Goal: Information Seeking & Learning: Learn about a topic

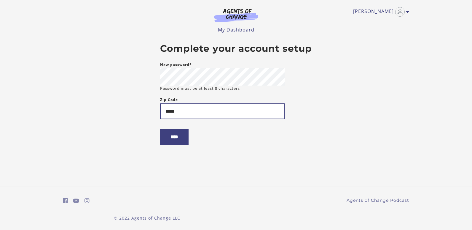
type input "*****"
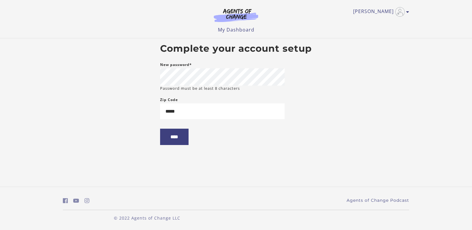
click at [139, 156] on body "Skip to main content Brenna W My Account Support Sign Out Toggle menu Menu My D…" at bounding box center [236, 115] width 472 height 230
click at [169, 142] on input "****" at bounding box center [174, 136] width 28 height 16
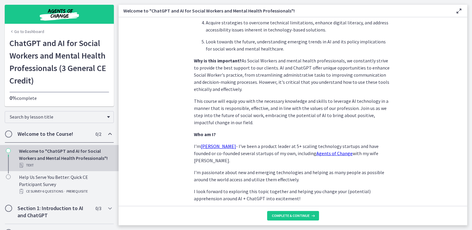
scroll to position [270, 0]
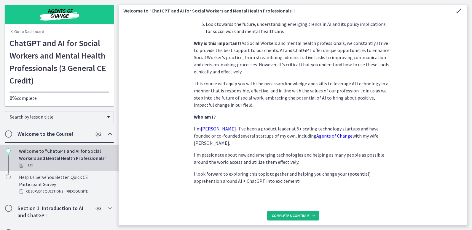
click at [298, 216] on span "Complete & continue" at bounding box center [291, 215] width 38 height 5
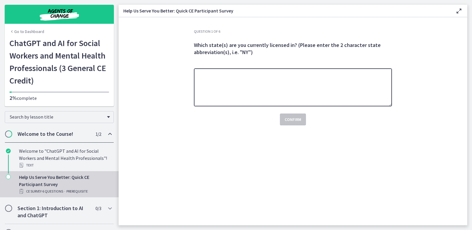
click at [305, 96] on textarea at bounding box center [293, 87] width 198 height 38
type textarea "**"
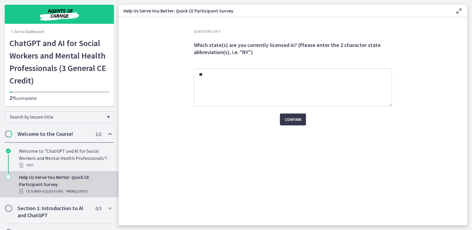
click at [377, 161] on div "Question 1 of 6 Which state(s) are you currently licensed in? (Please enter the…" at bounding box center [293, 127] width 208 height 196
click at [296, 118] on span "Confirm" at bounding box center [293, 119] width 17 height 7
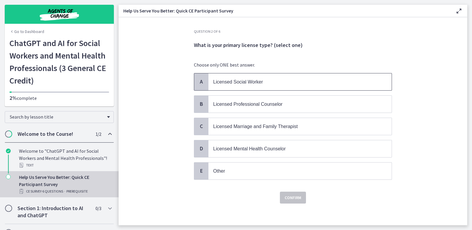
click at [261, 78] on p "Licensed Social Worker" at bounding box center [294, 81] width 162 height 7
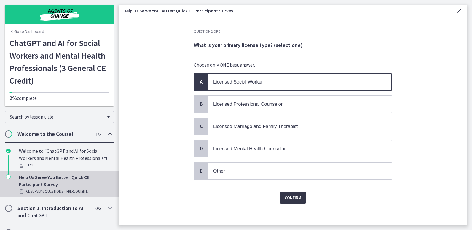
click at [291, 196] on span "Confirm" at bounding box center [293, 197] width 17 height 7
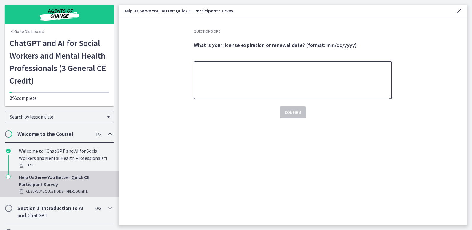
click at [247, 82] on textarea at bounding box center [293, 80] width 198 height 38
type textarea "********"
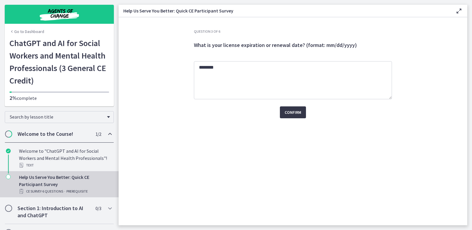
click at [290, 115] on span "Confirm" at bounding box center [293, 112] width 17 height 7
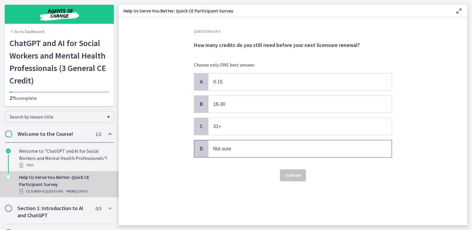
click at [255, 147] on p "Not sure" at bounding box center [294, 148] width 162 height 7
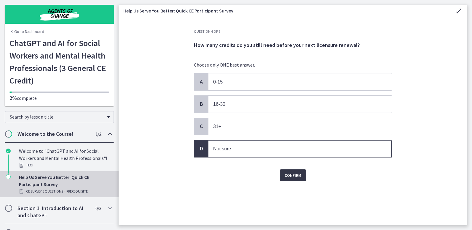
click at [295, 176] on span "Confirm" at bounding box center [293, 174] width 17 height 7
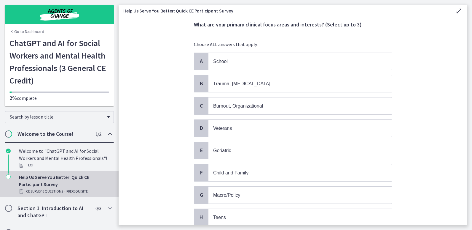
scroll to position [21, 0]
click at [252, 130] on p "Veterans" at bounding box center [294, 127] width 162 height 7
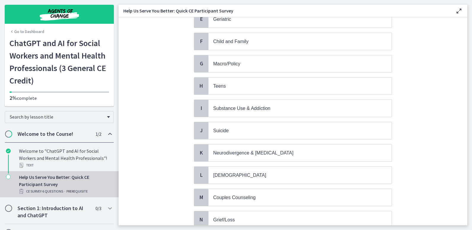
scroll to position [152, 0]
click at [245, 112] on span "Substance Use & Addiction" at bounding box center [300, 107] width 183 height 17
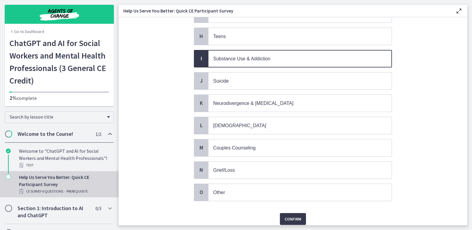
scroll to position [201, 0]
click at [246, 148] on span "Couples Counseling" at bounding box center [234, 147] width 42 height 5
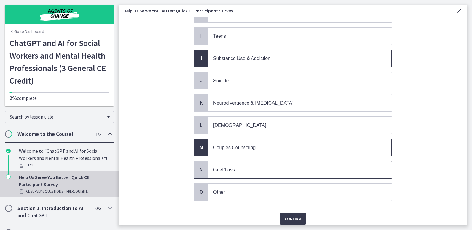
click at [234, 171] on p "Grief/Loss" at bounding box center [294, 169] width 162 height 7
click at [295, 218] on span "Confirm" at bounding box center [293, 218] width 17 height 7
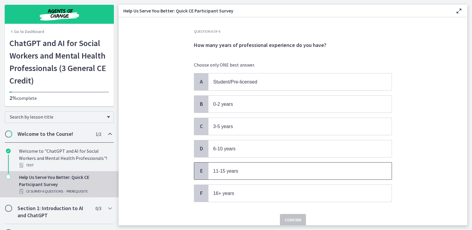
click at [251, 176] on span "11-15 years" at bounding box center [300, 170] width 183 height 17
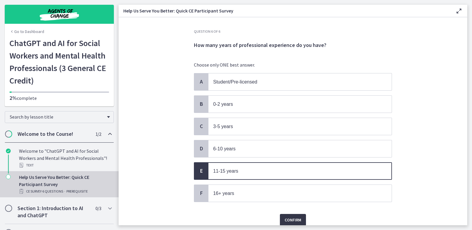
click at [292, 218] on span "Confirm" at bounding box center [293, 219] width 17 height 7
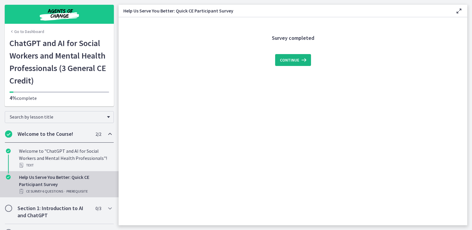
click at [303, 62] on icon at bounding box center [303, 59] width 8 height 7
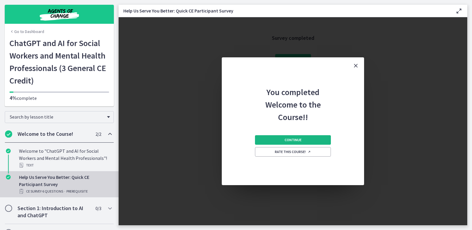
click at [304, 139] on button "Continue" at bounding box center [293, 139] width 76 height 9
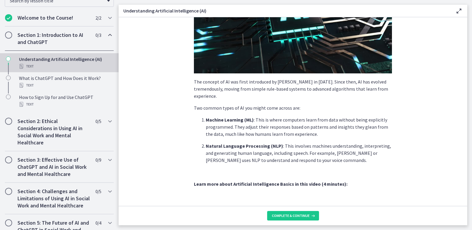
scroll to position [116, 0]
click at [43, 125] on h2 "Section 2: Ethical Considerations in Using AI in Social Work and Mental Healthc…" at bounding box center [54, 131] width 72 height 28
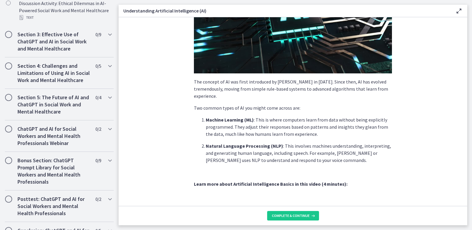
scroll to position [348, 0]
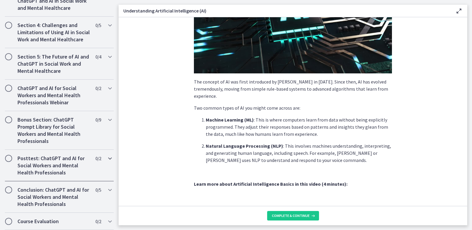
click at [49, 157] on h2 "Posttest: ChatGPT and AI for Social Workers and Mental Health Professionals" at bounding box center [54, 165] width 72 height 21
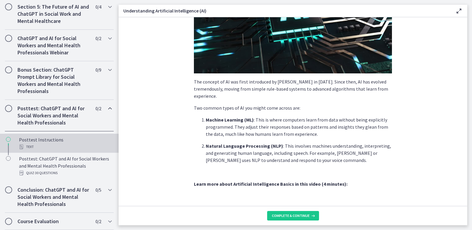
scroll to position [273, 0]
click at [41, 142] on div "Posttest Instructions Text" at bounding box center [65, 143] width 93 height 14
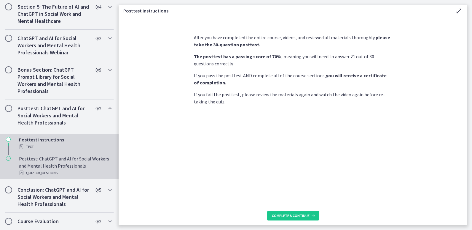
click at [47, 171] on div "Posttest: ChatGPT and AI for Social Workers and Mental Health Professionals Qui…" at bounding box center [65, 165] width 93 height 21
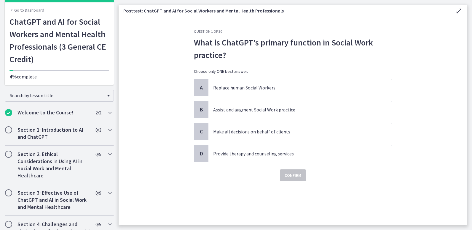
scroll to position [21, 0]
click at [45, 137] on h2 "Section 1: Introduction to AI and ChatGPT" at bounding box center [54, 133] width 72 height 14
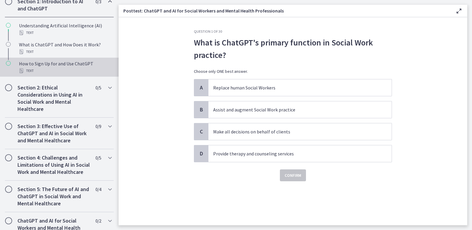
scroll to position [150, 0]
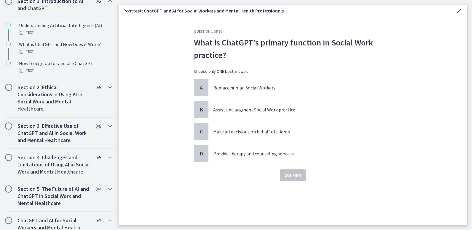
click at [48, 105] on h2 "Section 2: Ethical Considerations in Using AI in Social Work and Mental Healthc…" at bounding box center [54, 98] width 72 height 28
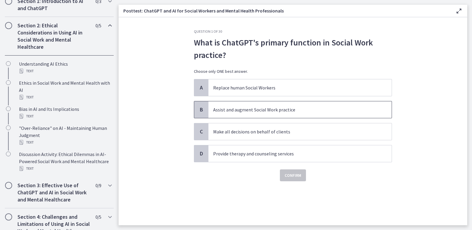
click at [254, 114] on span "Assist and augment Social Work practice" at bounding box center [300, 109] width 183 height 17
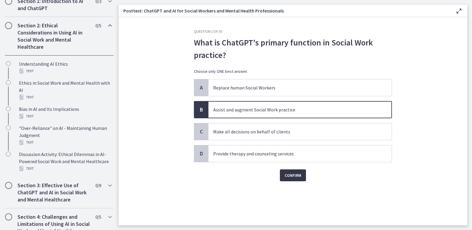
click at [297, 176] on span "Confirm" at bounding box center [293, 174] width 17 height 7
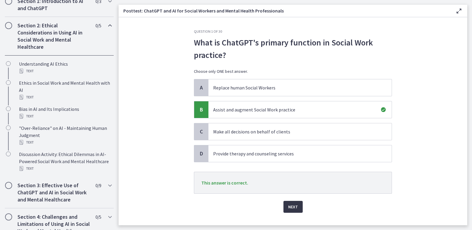
click at [294, 206] on span "Next" at bounding box center [293, 206] width 10 height 7
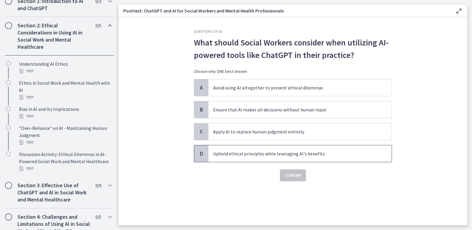
click at [282, 157] on p "Uphold ethical principles while leveraging AI's benefits" at bounding box center [294, 153] width 162 height 7
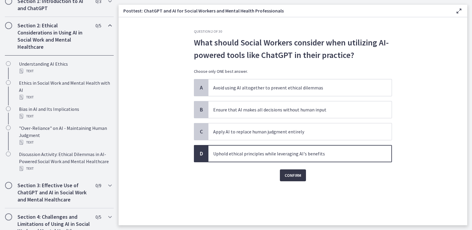
click at [291, 180] on button "Confirm" at bounding box center [293, 175] width 26 height 12
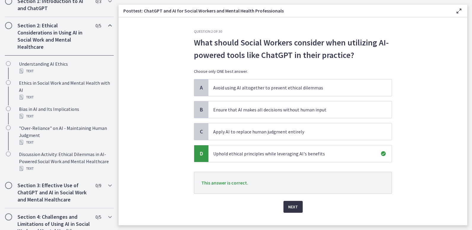
click at [294, 206] on span "Next" at bounding box center [293, 206] width 10 height 7
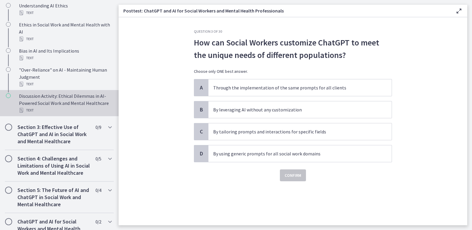
scroll to position [211, 0]
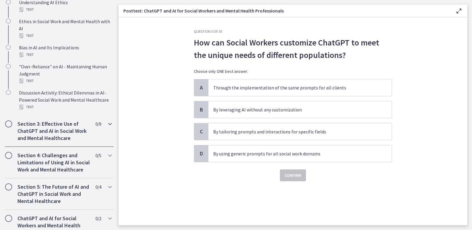
click at [60, 128] on h2 "Section 3: Effective Use of ChatGPT and AI in Social Work and Mental Healthcare" at bounding box center [54, 130] width 72 height 21
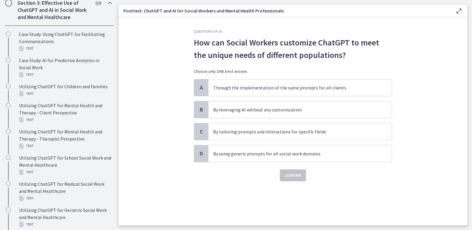
scroll to position [211, 0]
click at [273, 136] on span "By tailoring prompts and interactions for specific fields" at bounding box center [300, 131] width 183 height 17
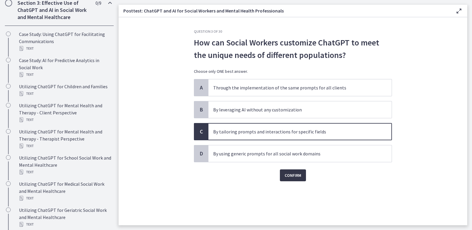
click at [293, 172] on span "Confirm" at bounding box center [293, 174] width 17 height 7
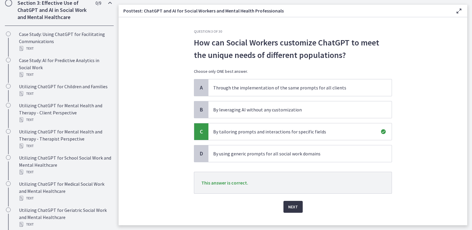
click at [295, 205] on span "Next" at bounding box center [293, 206] width 10 height 7
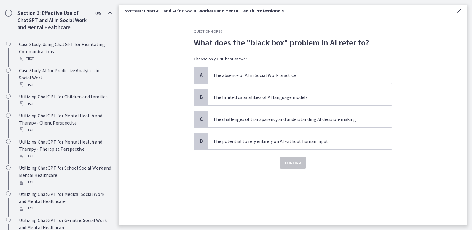
scroll to position [201, 0]
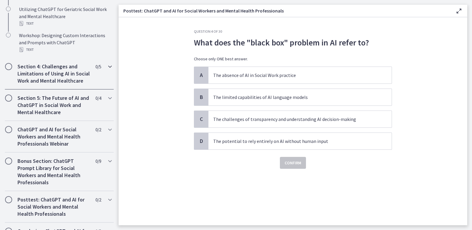
click at [38, 74] on h2 "Section 4: Challenges and Limitations of Using AI in Social Work and Mental Hea…" at bounding box center [54, 73] width 72 height 21
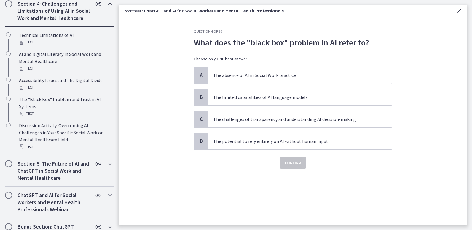
scroll to position [241, 0]
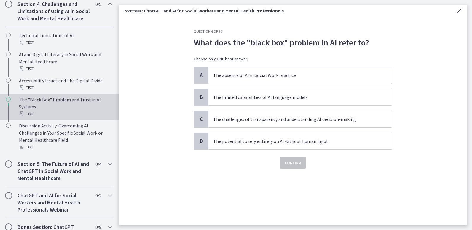
click at [54, 104] on div "The "Black Box" Problem and Trust in AI Systems Text" at bounding box center [65, 106] width 93 height 21
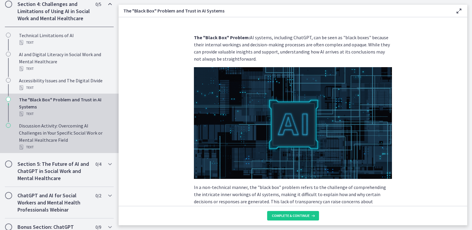
scroll to position [355, 0]
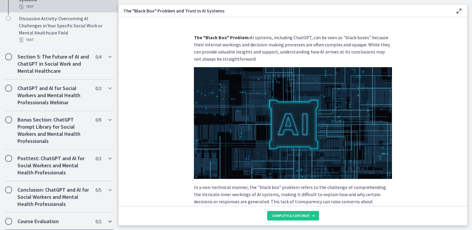
click at [52, 223] on h2 "Course Evaluation" at bounding box center [54, 220] width 72 height 7
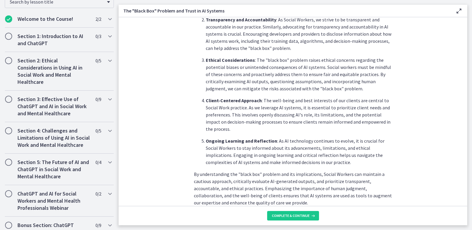
scroll to position [264, 0]
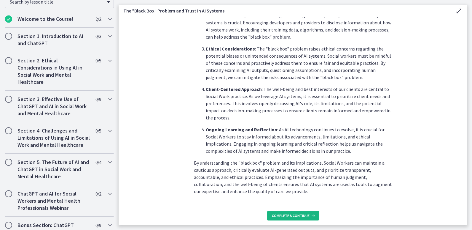
click at [302, 213] on span "Complete & continue" at bounding box center [291, 215] width 38 height 5
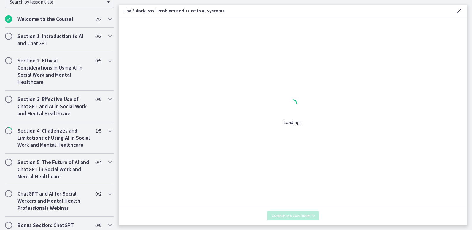
scroll to position [0, 0]
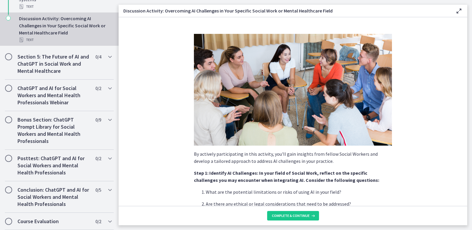
scroll to position [355, 0]
click at [73, 165] on h2 "Posttest: ChatGPT and AI for Social Workers and Mental Health Professionals" at bounding box center [54, 165] width 72 height 21
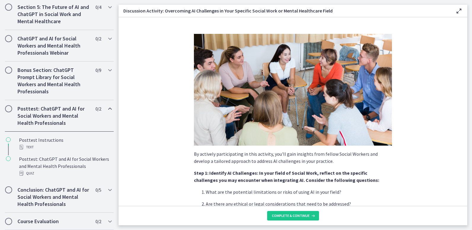
scroll to position [277, 0]
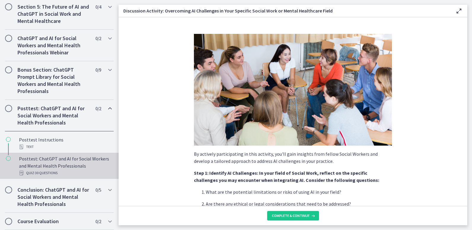
click at [58, 163] on div "Posttest: ChatGPT and AI for Social Workers and Mental Health Professionals Qui…" at bounding box center [65, 165] width 93 height 21
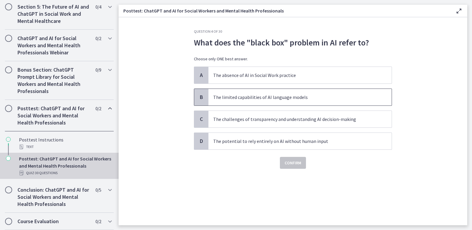
click at [265, 96] on p "The limited capabilities of AI language models" at bounding box center [294, 96] width 162 height 7
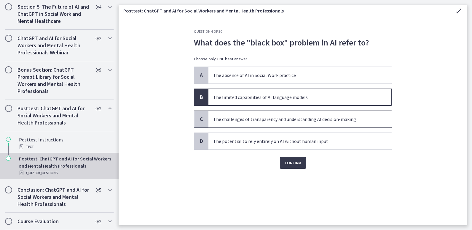
click at [265, 119] on p "The challenges of transparency and understanding AI decision-making" at bounding box center [294, 118] width 162 height 7
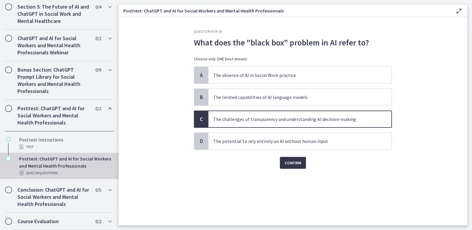
click at [305, 160] on button "Confirm" at bounding box center [293, 163] width 26 height 12
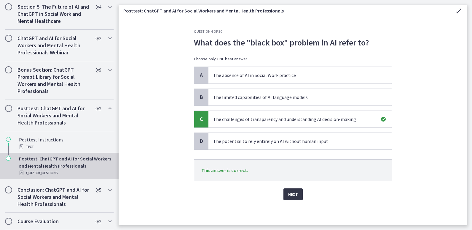
click at [290, 194] on span "Next" at bounding box center [293, 193] width 10 height 7
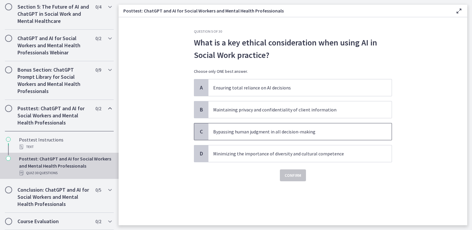
click at [253, 140] on div "C Bypassing human judgment in all decision-making" at bounding box center [293, 131] width 198 height 17
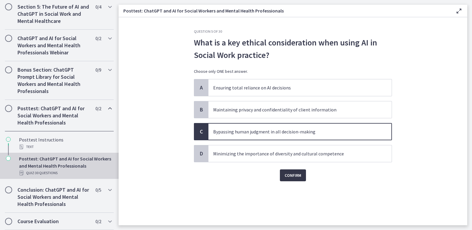
click at [292, 176] on span "Confirm" at bounding box center [293, 174] width 17 height 7
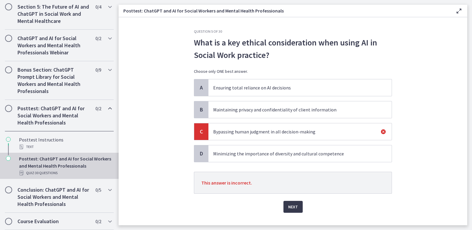
click at [297, 110] on p "Maintaining privacy and confidentiality of client information" at bounding box center [294, 109] width 162 height 7
click at [295, 205] on span "Next" at bounding box center [293, 206] width 10 height 7
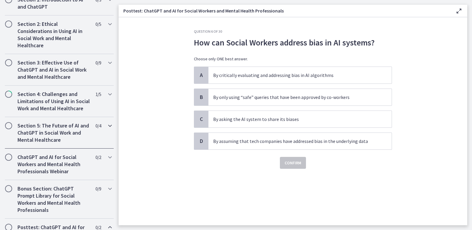
scroll to position [149, 0]
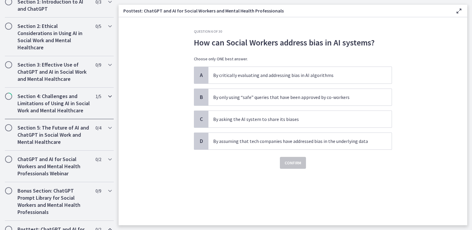
click at [61, 102] on h2 "Section 4: Challenges and Limitations of Using AI in Social Work and Mental Hea…" at bounding box center [54, 103] width 72 height 21
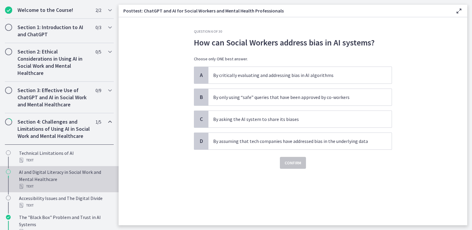
scroll to position [117, 0]
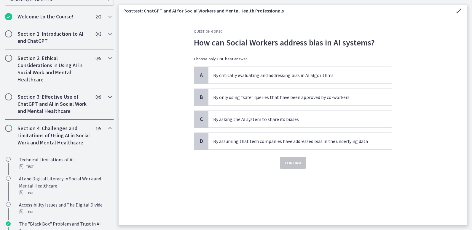
click at [59, 97] on h2 "Section 3: Effective Use of ChatGPT and AI in Social Work and Mental Healthcare" at bounding box center [54, 103] width 72 height 21
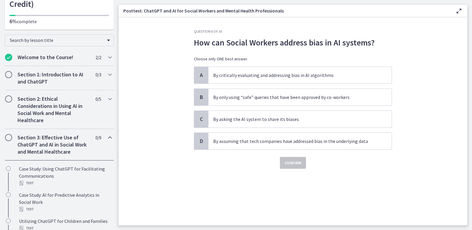
scroll to position [76, 0]
click at [59, 97] on h2 "Section 2: Ethical Considerations in Using AI in Social Work and Mental Healthc…" at bounding box center [54, 110] width 72 height 28
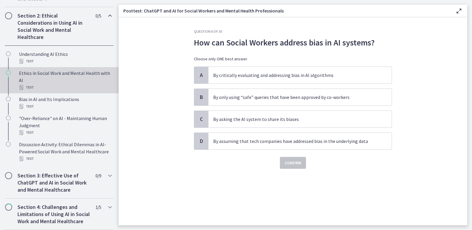
scroll to position [160, 0]
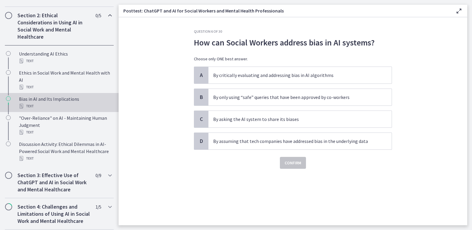
click at [56, 106] on div "Text" at bounding box center [65, 105] width 93 height 7
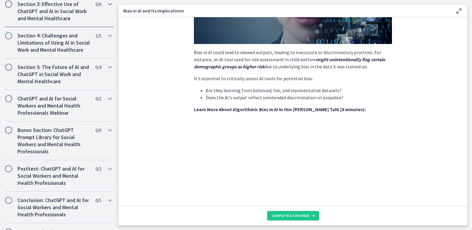
scroll to position [348, 0]
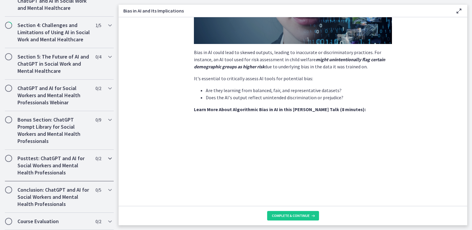
click at [50, 166] on h2 "Posttest: ChatGPT and AI for Social Workers and Mental Health Professionals" at bounding box center [54, 165] width 72 height 21
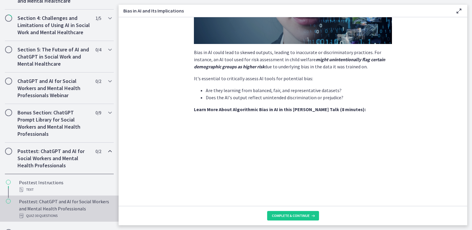
click at [57, 209] on div "Posttest: ChatGPT and AI for Social Workers and Mental Health Professionals Qui…" at bounding box center [65, 208] width 93 height 21
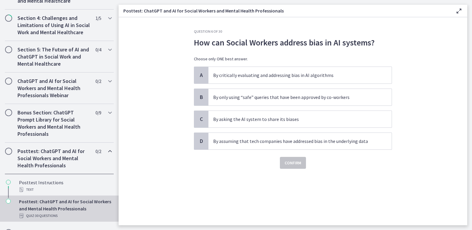
drag, startPoint x: 287, startPoint y: 79, endPoint x: 223, endPoint y: 183, distance: 121.8
click at [223, 183] on div "Question 6 of 30 How can Social Workers address bias in AI systems? Choose only…" at bounding box center [293, 127] width 208 height 196
click at [247, 74] on p "By critically evaluating and addressing bias in AI algorithms" at bounding box center [294, 74] width 162 height 7
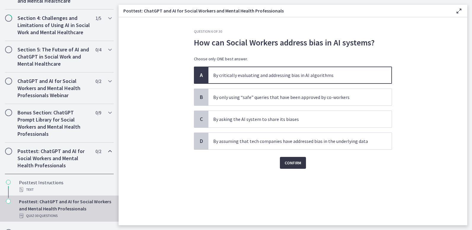
click at [292, 160] on span "Confirm" at bounding box center [293, 162] width 17 height 7
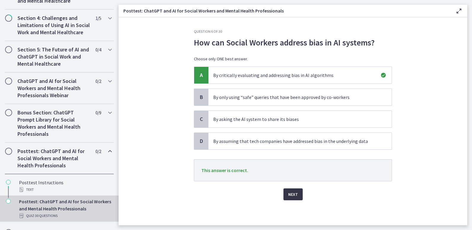
click at [296, 196] on span "Next" at bounding box center [293, 193] width 10 height 7
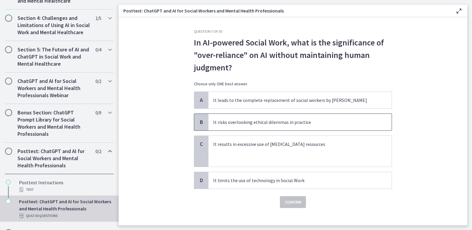
click at [323, 123] on p "It risks overlooking ethical dilemmas in practice" at bounding box center [294, 121] width 162 height 7
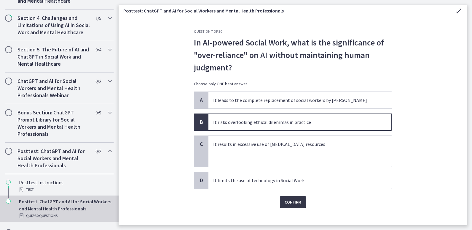
click at [296, 204] on span "Confirm" at bounding box center [293, 201] width 17 height 7
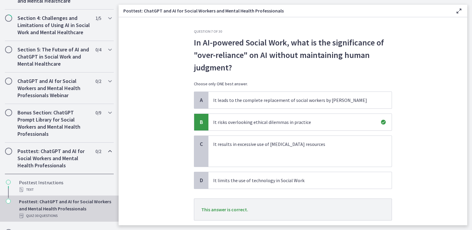
scroll to position [38, 0]
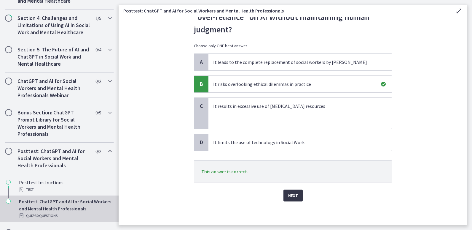
click at [291, 196] on span "Next" at bounding box center [293, 195] width 10 height 7
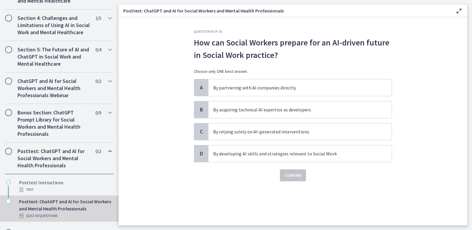
scroll to position [0, 0]
click at [309, 152] on p "By developing AI skills and strategies relevant to Social Work" at bounding box center [294, 153] width 162 height 7
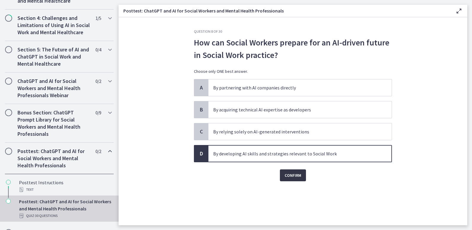
click at [295, 175] on span "Confirm" at bounding box center [293, 174] width 17 height 7
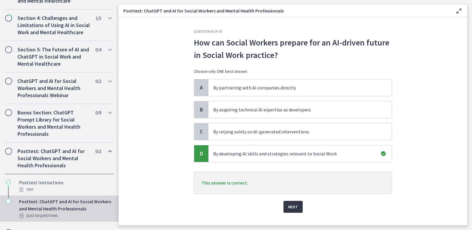
click at [295, 206] on span "Next" at bounding box center [293, 206] width 10 height 7
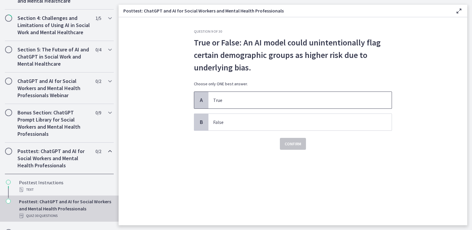
click at [279, 102] on p "True" at bounding box center [294, 99] width 162 height 7
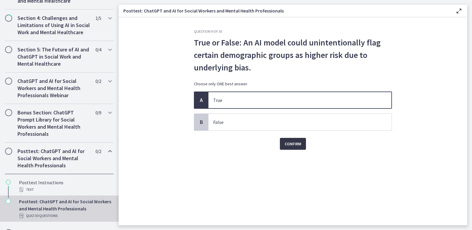
click at [294, 144] on span "Confirm" at bounding box center [293, 143] width 17 height 7
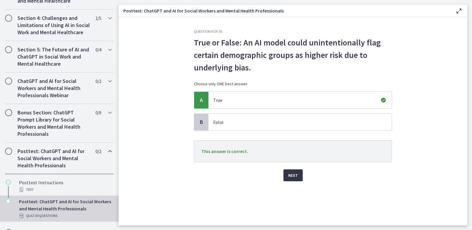
click at [295, 177] on span "Next" at bounding box center [293, 174] width 10 height 7
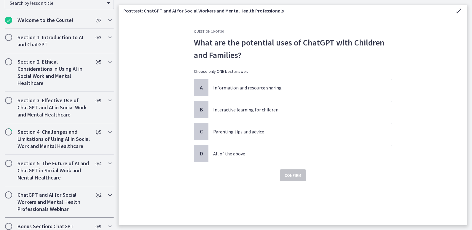
scroll to position [113, 0]
click at [53, 69] on h2 "Section 2: Ethical Considerations in Using AI in Social Work and Mental Healthc…" at bounding box center [54, 72] width 72 height 28
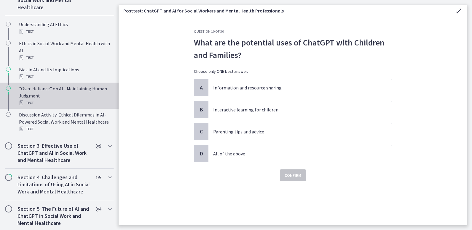
scroll to position [190, 0]
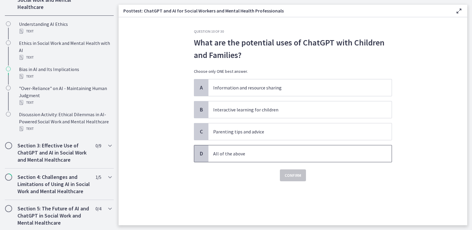
click at [235, 151] on p "All of the above" at bounding box center [294, 153] width 162 height 7
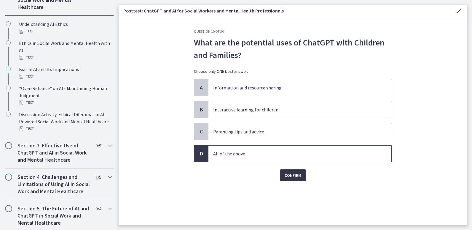
click at [292, 175] on span "Confirm" at bounding box center [293, 174] width 17 height 7
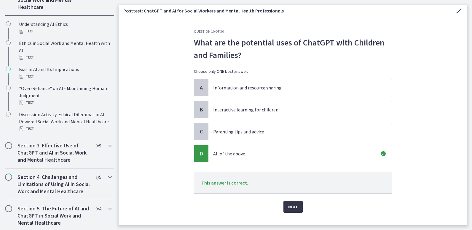
click at [293, 207] on span "Next" at bounding box center [293, 206] width 10 height 7
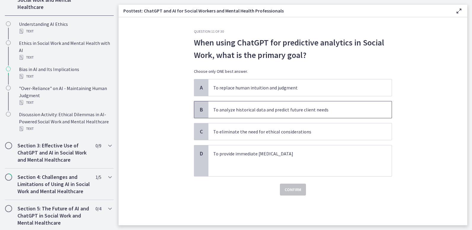
click at [264, 109] on p "To analyze historical data and predict future client needs" at bounding box center [294, 109] width 162 height 7
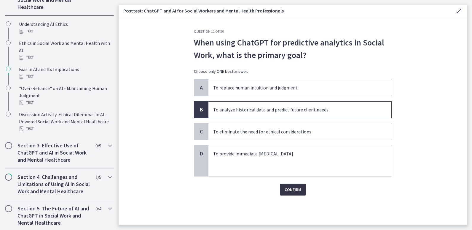
click at [300, 190] on span "Confirm" at bounding box center [293, 189] width 17 height 7
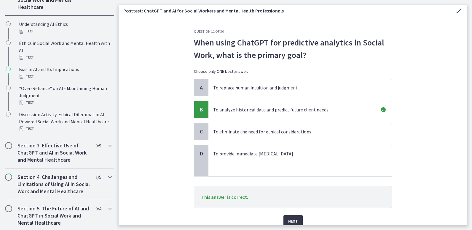
scroll to position [26, 0]
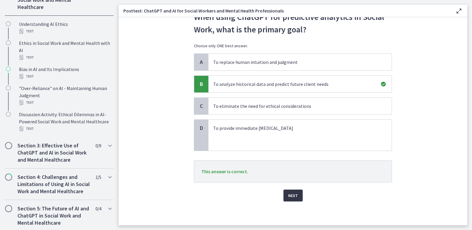
click at [291, 195] on span "Next" at bounding box center [293, 195] width 10 height 7
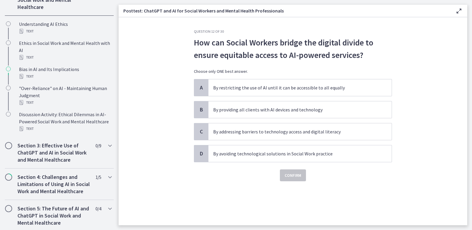
scroll to position [0, 0]
click at [292, 128] on p "By addressing barriers to technology access and digital literacy" at bounding box center [294, 131] width 162 height 7
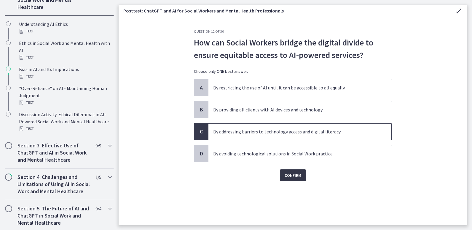
click at [300, 178] on span "Confirm" at bounding box center [293, 174] width 17 height 7
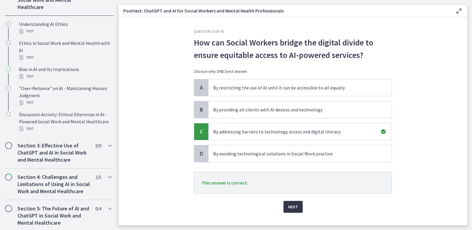
click at [294, 206] on span "Next" at bounding box center [293, 206] width 10 height 7
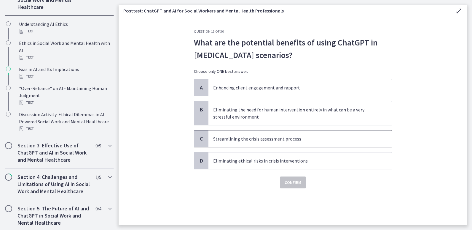
click at [287, 137] on p "Streamlining the crisis assessment process" at bounding box center [294, 138] width 162 height 7
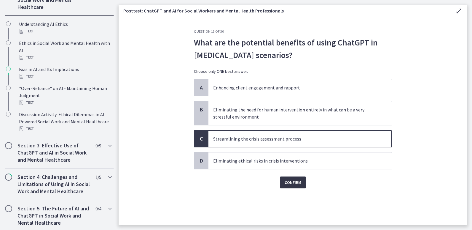
click at [291, 180] on span "Confirm" at bounding box center [293, 182] width 17 height 7
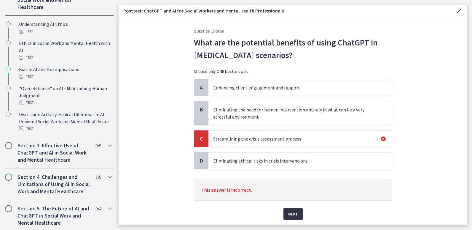
click at [292, 215] on span "Next" at bounding box center [293, 213] width 10 height 7
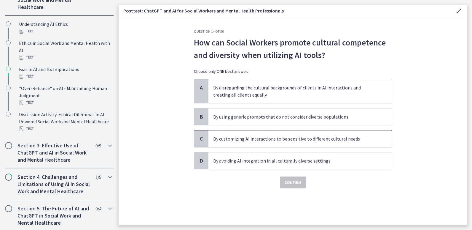
click at [276, 144] on span "By customizing AI interactions to be sensitive to different cultural needs" at bounding box center [300, 138] width 183 height 17
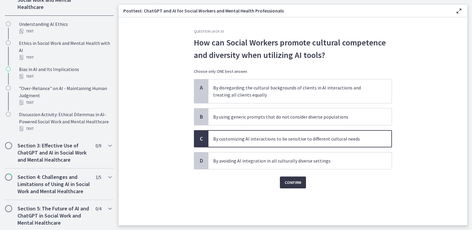
click at [296, 180] on span "Confirm" at bounding box center [293, 182] width 17 height 7
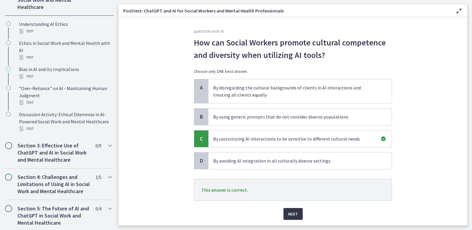
click at [293, 212] on span "Next" at bounding box center [293, 213] width 10 height 7
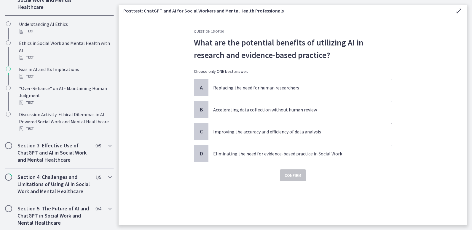
drag, startPoint x: 275, startPoint y: 134, endPoint x: 249, endPoint y: 130, distance: 26.4
click at [249, 130] on p "Improving the accuracy and efficiency of data analysis" at bounding box center [294, 131] width 162 height 7
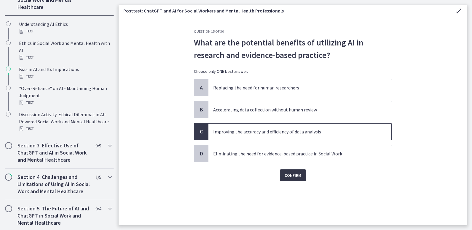
click at [292, 178] on span "Confirm" at bounding box center [293, 174] width 17 height 7
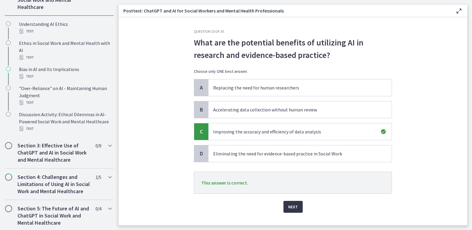
drag, startPoint x: 292, startPoint y: 209, endPoint x: 284, endPoint y: 208, distance: 8.1
click at [284, 208] on button "Next" at bounding box center [293, 207] width 19 height 12
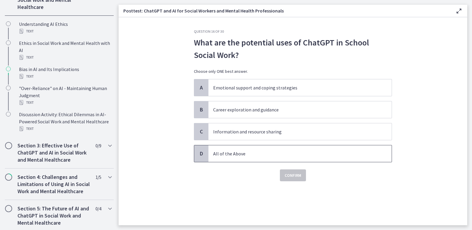
click at [231, 155] on p "All of the Above" at bounding box center [294, 153] width 162 height 7
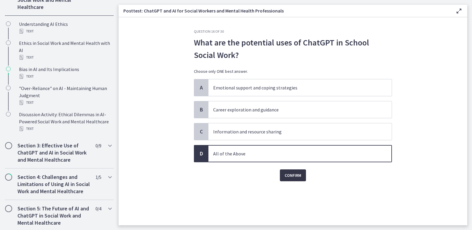
drag, startPoint x: 289, startPoint y: 176, endPoint x: 284, endPoint y: 176, distance: 4.8
click at [285, 176] on span "Confirm" at bounding box center [293, 174] width 17 height 7
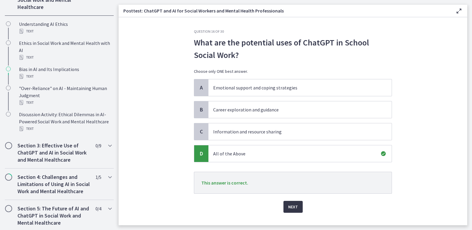
drag, startPoint x: 298, startPoint y: 203, endPoint x: 290, endPoint y: 209, distance: 10.5
click at [290, 209] on span "Next" at bounding box center [293, 206] width 10 height 7
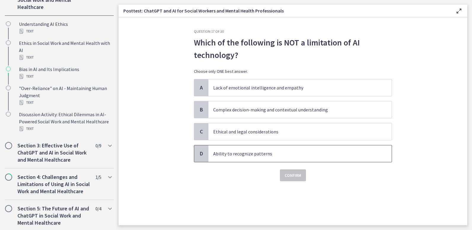
click at [254, 152] on p "Ability to recognize patterns" at bounding box center [294, 153] width 162 height 7
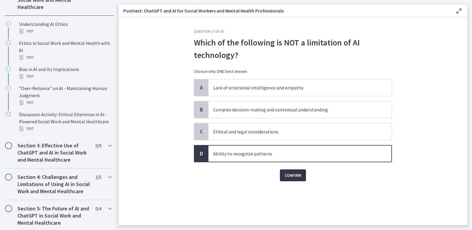
click at [296, 177] on span "Confirm" at bounding box center [293, 174] width 17 height 7
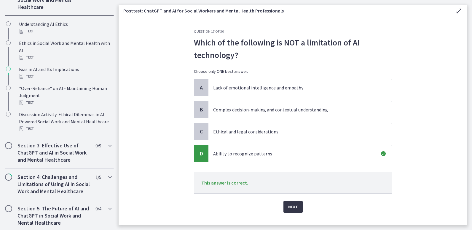
click at [295, 204] on span "Next" at bounding box center [293, 206] width 10 height 7
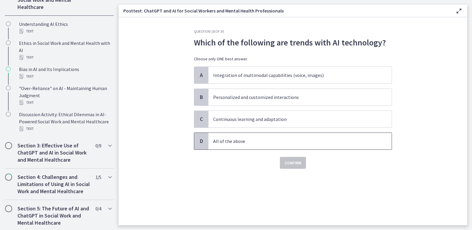
click at [242, 142] on p "All of the above" at bounding box center [294, 140] width 162 height 7
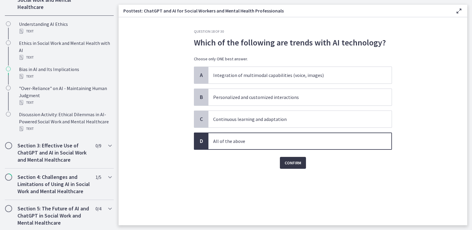
click at [291, 162] on span "Confirm" at bounding box center [293, 162] width 17 height 7
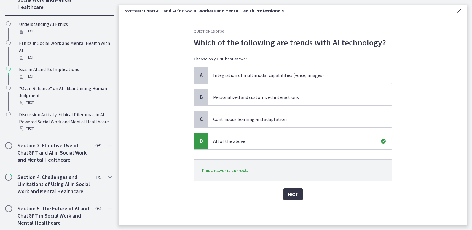
click at [298, 195] on span "Next" at bounding box center [293, 193] width 10 height 7
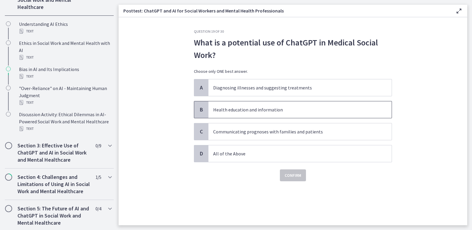
click at [254, 109] on p "Health education and information" at bounding box center [294, 109] width 162 height 7
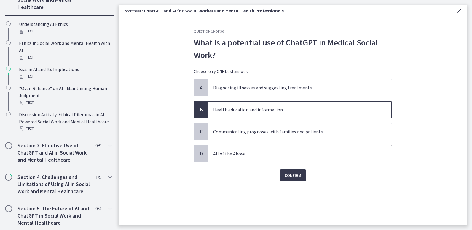
click at [253, 159] on span "All of the Above" at bounding box center [300, 153] width 183 height 17
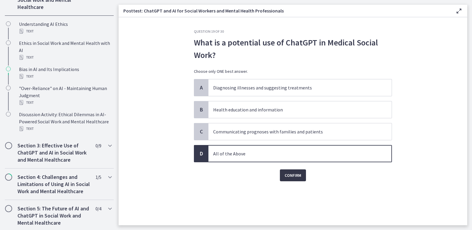
click at [283, 176] on button "Confirm" at bounding box center [293, 175] width 26 height 12
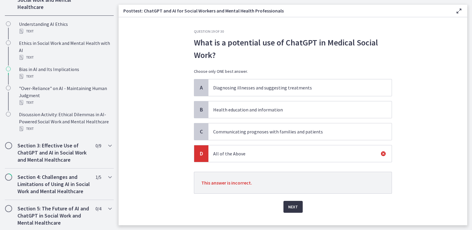
click at [291, 211] on button "Next" at bounding box center [293, 207] width 19 height 12
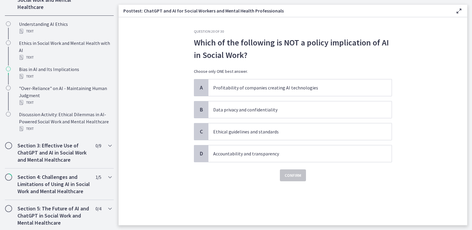
click at [281, 75] on div "Which of the following is NOT a policy implication of AI in Social Work? Choose…" at bounding box center [293, 57] width 198 height 43
click at [268, 83] on span "Profitability of companies creating AI technologies" at bounding box center [300, 87] width 183 height 17
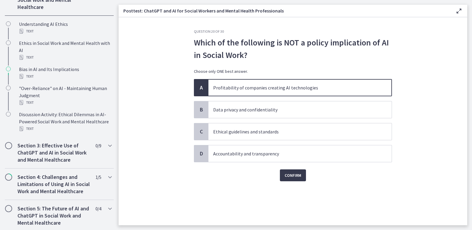
click at [287, 169] on div "Confirm" at bounding box center [293, 171] width 198 height 19
click at [289, 173] on span "Confirm" at bounding box center [293, 174] width 17 height 7
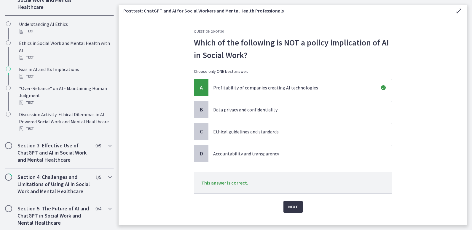
click at [295, 208] on span "Next" at bounding box center [293, 206] width 10 height 7
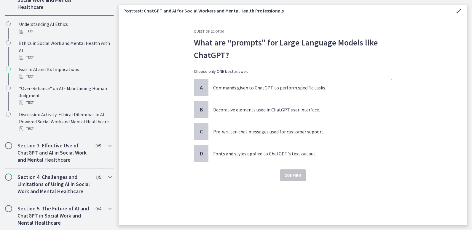
click at [310, 88] on p "Commands given to ChatGPT to perform specific tasks." at bounding box center [294, 87] width 162 height 7
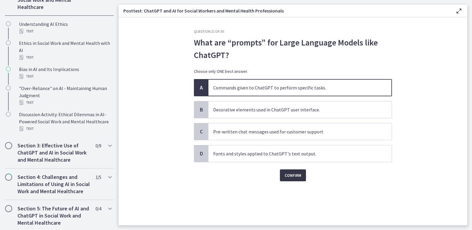
click at [298, 176] on span "Confirm" at bounding box center [293, 174] width 17 height 7
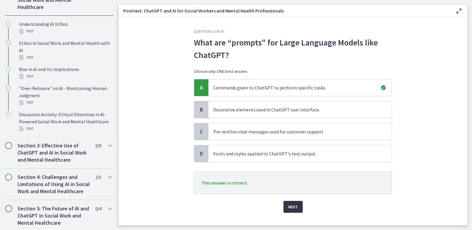
click at [289, 205] on span "Next" at bounding box center [293, 206] width 10 height 7
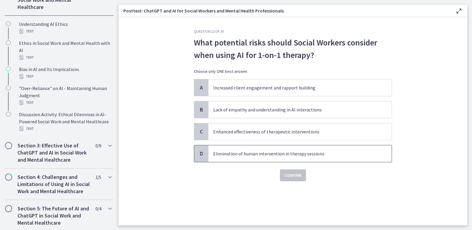
click at [280, 152] on p "Elimination of human intervention in therapy sessions" at bounding box center [294, 153] width 162 height 7
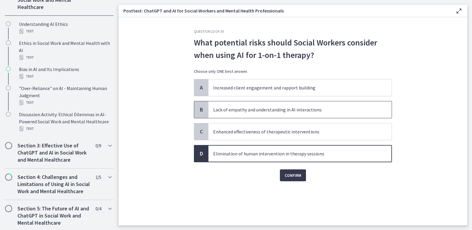
click at [304, 109] on p "Lack of empathy and understanding in AI interactions" at bounding box center [294, 109] width 162 height 7
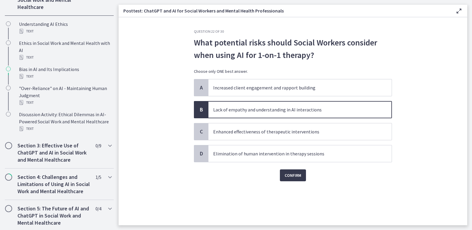
drag, startPoint x: 299, startPoint y: 158, endPoint x: 250, endPoint y: 176, distance: 51.4
click at [250, 176] on div "Confirm" at bounding box center [293, 171] width 198 height 19
click at [234, 157] on span "Elimination of human intervention in therapy sessions" at bounding box center [300, 153] width 183 height 17
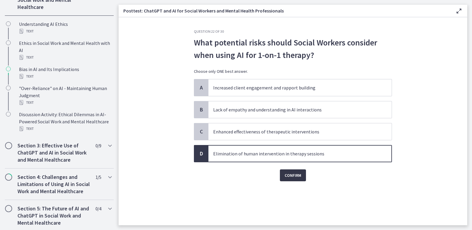
click at [286, 172] on span "Confirm" at bounding box center [293, 174] width 17 height 7
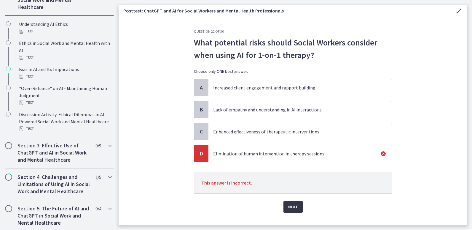
click at [291, 207] on span "Next" at bounding box center [293, 206] width 10 height 7
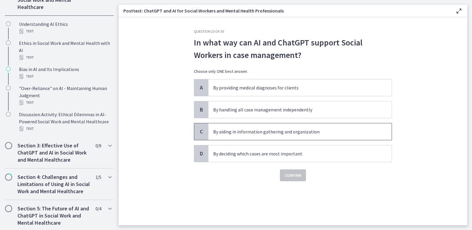
click at [260, 133] on p "By aiding in information gathering and organization" at bounding box center [294, 131] width 162 height 7
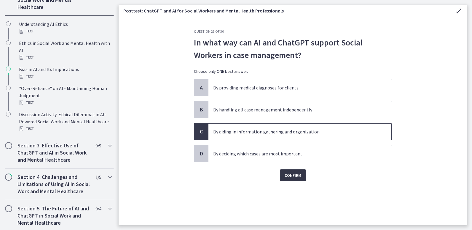
click at [289, 178] on span "Confirm" at bounding box center [293, 174] width 17 height 7
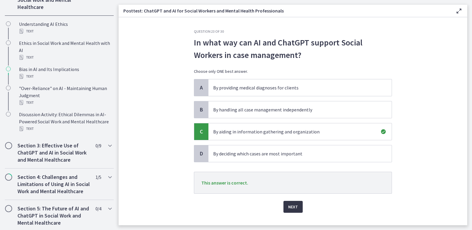
click at [289, 208] on span "Next" at bounding box center [293, 206] width 10 height 7
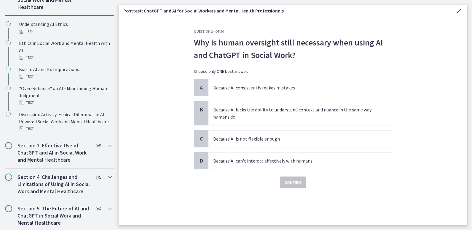
drag, startPoint x: 289, startPoint y: 115, endPoint x: 254, endPoint y: 191, distance: 83.4
click at [254, 191] on div "Question 24 of 30 Why is human oversight still necessary when using AI and Chat…" at bounding box center [293, 127] width 208 height 196
click at [279, 118] on p "Because AI lacks the ability to understand context and nuance in the same way h…" at bounding box center [294, 113] width 162 height 14
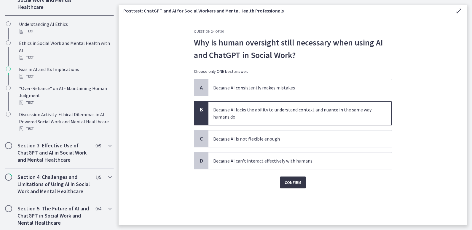
click at [289, 181] on span "Confirm" at bounding box center [293, 182] width 17 height 7
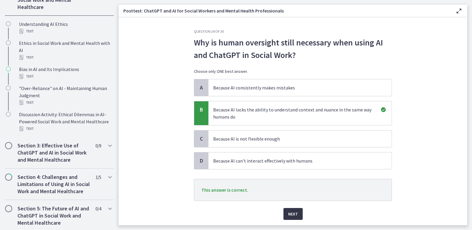
click at [297, 215] on button "Next" at bounding box center [293, 214] width 19 height 12
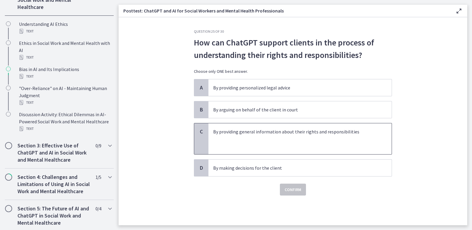
click at [267, 142] on p at bounding box center [294, 145] width 162 height 7
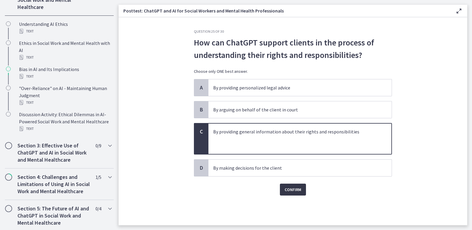
click at [290, 188] on span "Confirm" at bounding box center [293, 189] width 17 height 7
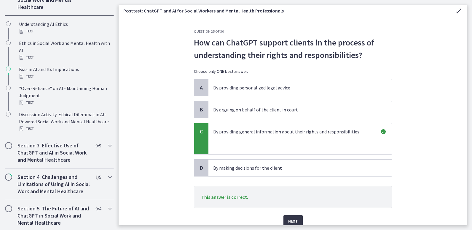
click at [294, 220] on span "Next" at bounding box center [293, 220] width 10 height 7
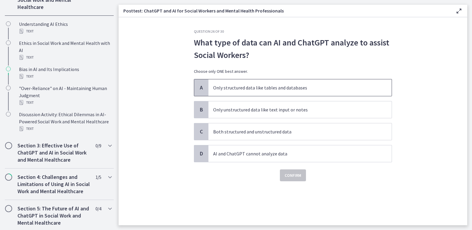
click at [248, 88] on p "Only structured data like tables and databases" at bounding box center [294, 87] width 162 height 7
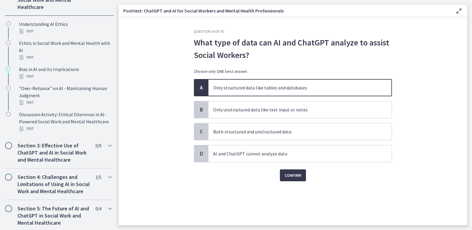
drag, startPoint x: 259, startPoint y: 131, endPoint x: 214, endPoint y: 180, distance: 66.1
click at [214, 180] on div "Confirm" at bounding box center [293, 171] width 198 height 19
click at [267, 134] on p "Both structured and unstructured data" at bounding box center [294, 131] width 162 height 7
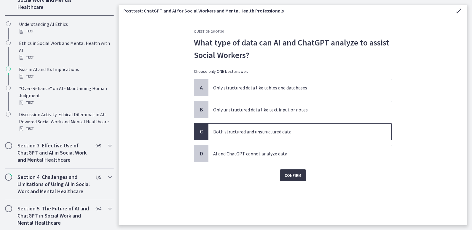
click at [290, 171] on span "Confirm" at bounding box center [293, 174] width 17 height 7
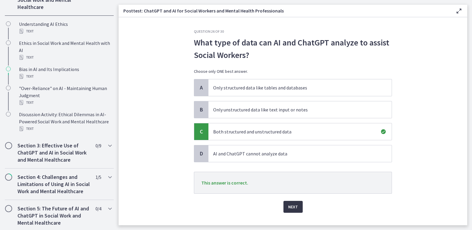
click at [291, 201] on button "Next" at bounding box center [293, 207] width 19 height 12
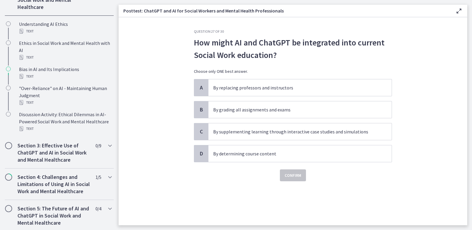
drag, startPoint x: 285, startPoint y: 155, endPoint x: 230, endPoint y: 183, distance: 62.2
click at [230, 183] on div "Question 27 of 30 How might AI and ChatGPT be integrated into current Social Wo…" at bounding box center [293, 127] width 208 height 196
click at [223, 157] on p "By determining course content" at bounding box center [294, 153] width 162 height 7
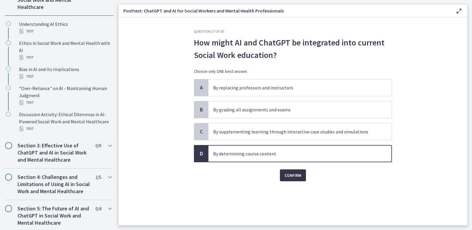
click at [287, 174] on span "Confirm" at bounding box center [293, 174] width 17 height 7
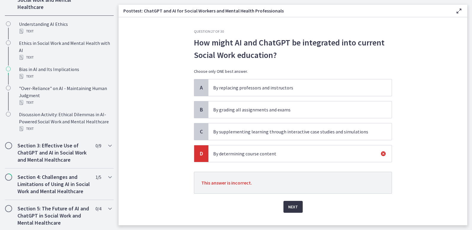
click at [292, 207] on span "Next" at bounding box center [293, 206] width 10 height 7
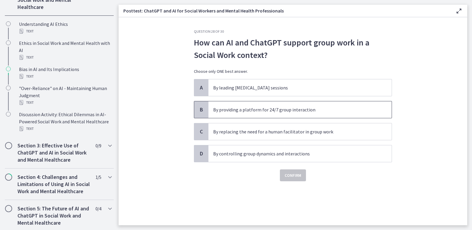
click at [257, 111] on p "By providing a platform for 24/7 group interaction" at bounding box center [294, 109] width 162 height 7
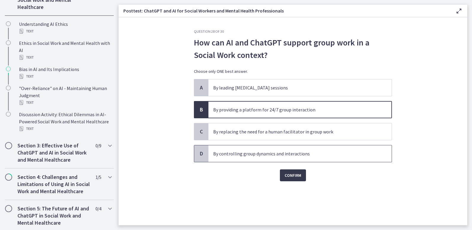
click at [256, 158] on span "By controlling group dynamics and interactions" at bounding box center [300, 153] width 183 height 17
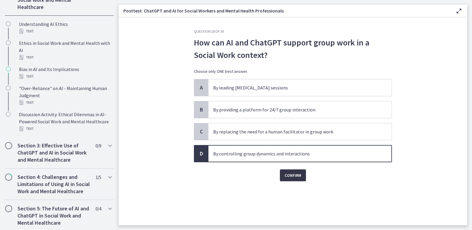
click at [290, 175] on span "Confirm" at bounding box center [293, 174] width 17 height 7
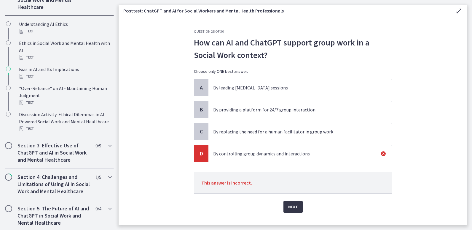
click at [292, 204] on span "Next" at bounding box center [293, 206] width 10 height 7
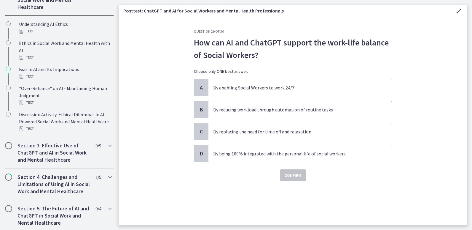
click at [310, 115] on span "By reducing workload through automation of routine tasks" at bounding box center [300, 109] width 183 height 17
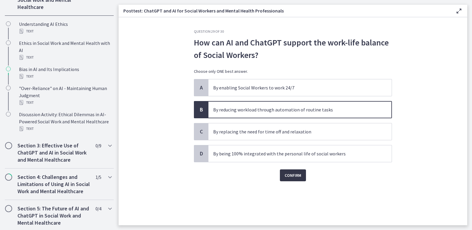
click at [298, 174] on span "Confirm" at bounding box center [293, 174] width 17 height 7
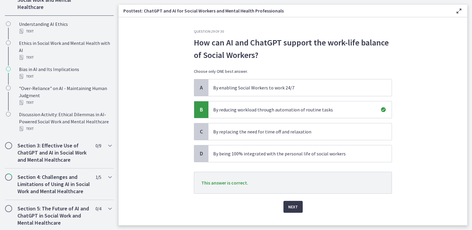
click at [291, 215] on div "Question 29 of 30 How can AI and ChatGPT support the work-life balance of Socia…" at bounding box center [293, 127] width 208 height 196
click at [290, 208] on span "Next" at bounding box center [293, 206] width 10 height 7
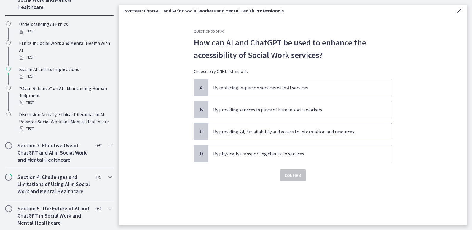
click at [310, 133] on p "By providing 24/7 availability and access to information and resources" at bounding box center [294, 131] width 162 height 7
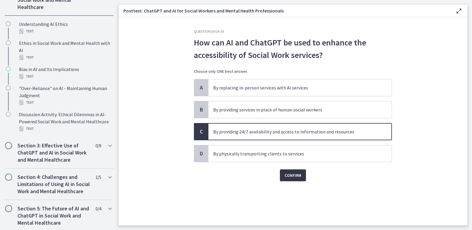
click at [303, 175] on button "Confirm" at bounding box center [293, 175] width 26 height 12
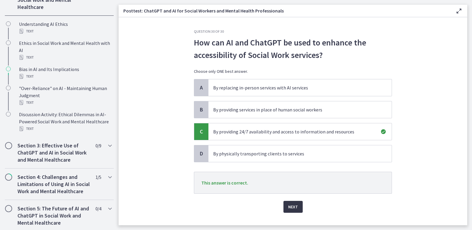
click at [297, 205] on button "Next" at bounding box center [293, 207] width 19 height 12
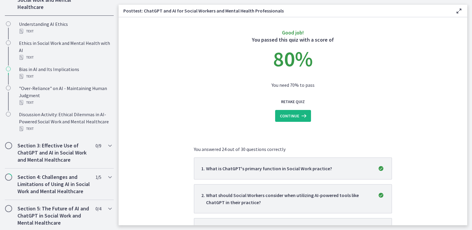
click at [290, 114] on span "Continue" at bounding box center [289, 115] width 19 height 7
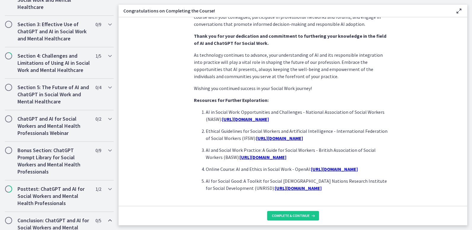
scroll to position [503, 0]
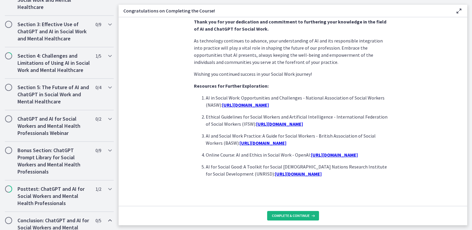
click at [283, 214] on span "Complete & continue" at bounding box center [291, 215] width 38 height 5
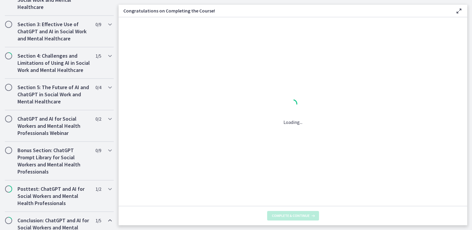
scroll to position [0, 0]
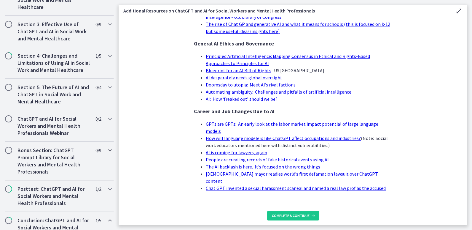
scroll to position [362, 0]
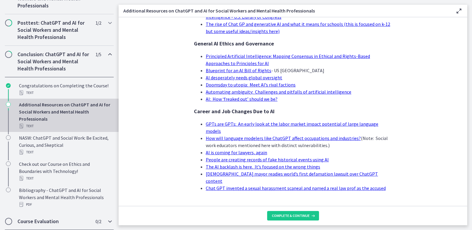
click at [51, 215] on div "Course Evaluation 0 / 2 Completed" at bounding box center [59, 220] width 109 height 17
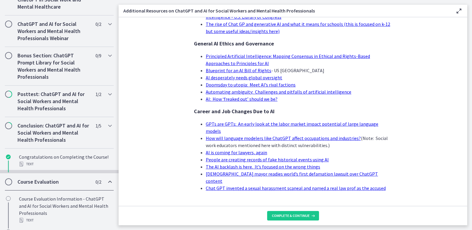
scroll to position [284, 0]
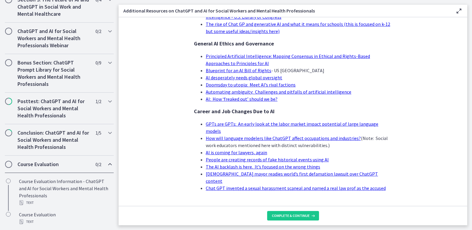
click at [57, 163] on h2 "Course Evaluation" at bounding box center [54, 163] width 72 height 7
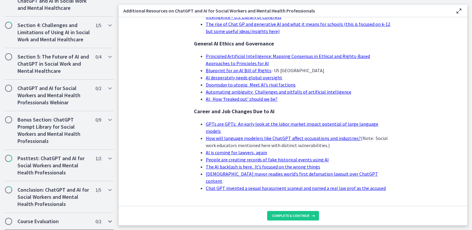
scroll to position [227, 0]
click at [310, 217] on icon at bounding box center [313, 215] width 6 height 5
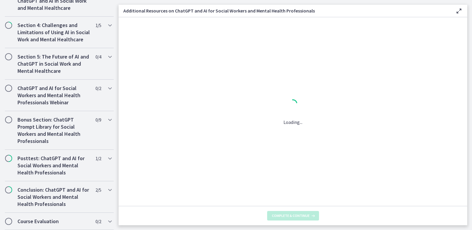
scroll to position [0, 0]
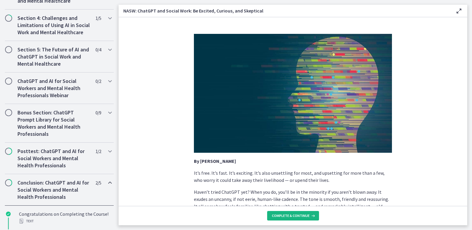
click at [310, 217] on icon at bounding box center [313, 215] width 6 height 5
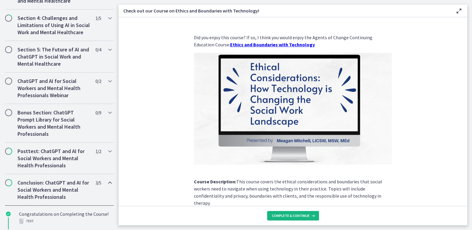
click at [310, 217] on icon at bounding box center [313, 215] width 6 height 5
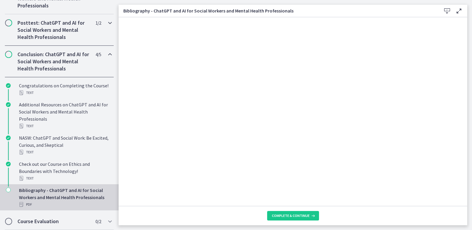
scroll to position [362, 0]
click at [283, 213] on span "Complete & continue" at bounding box center [291, 215] width 38 height 5
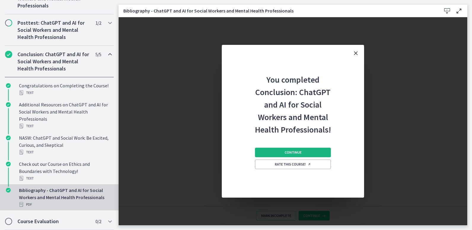
click at [306, 151] on button "Continue" at bounding box center [293, 151] width 76 height 9
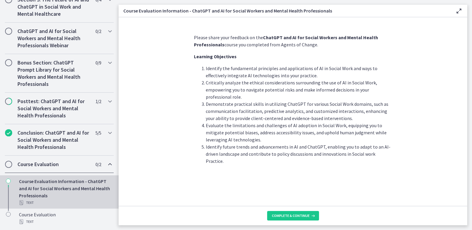
scroll to position [284, 0]
click at [290, 214] on span "Complete & continue" at bounding box center [291, 215] width 38 height 5
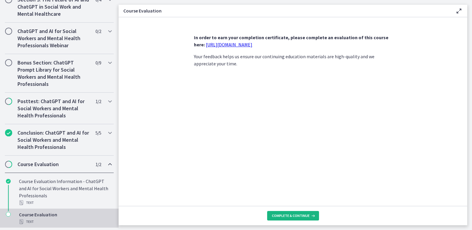
click at [290, 214] on span "Complete & continue" at bounding box center [291, 215] width 38 height 5
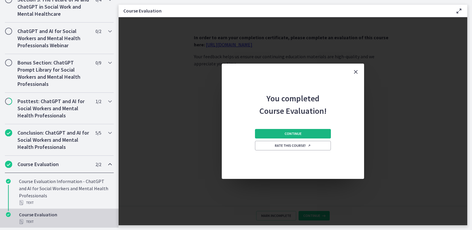
click at [302, 135] on button "Continue" at bounding box center [293, 133] width 76 height 9
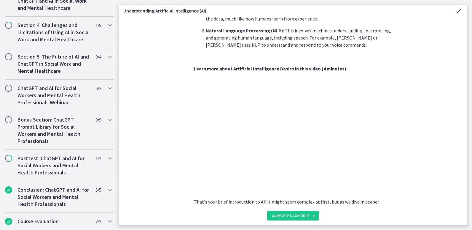
scroll to position [248, 0]
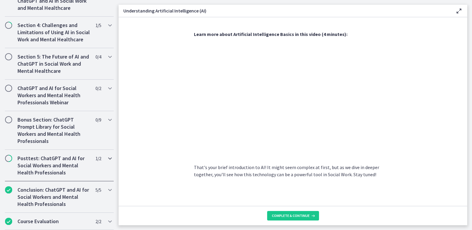
click at [8, 159] on span "Chapters" at bounding box center [9, 158] width 6 height 6
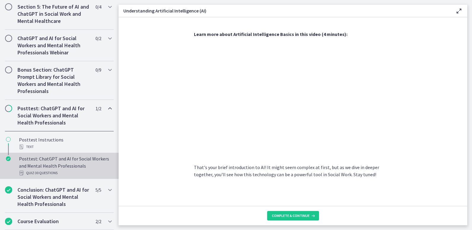
scroll to position [277, 0]
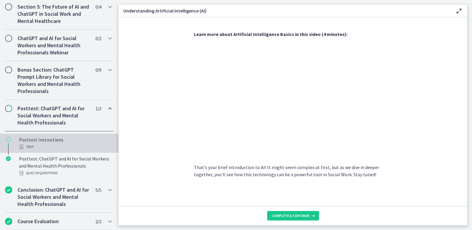
click at [32, 146] on div "Text" at bounding box center [65, 146] width 93 height 7
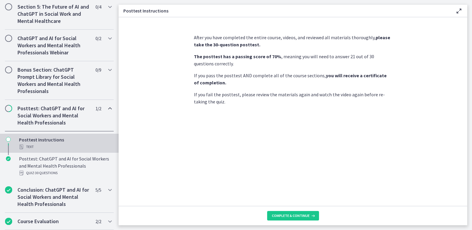
click at [32, 146] on div "Text" at bounding box center [65, 146] width 93 height 7
click at [292, 219] on button "Complete & continue" at bounding box center [293, 215] width 52 height 9
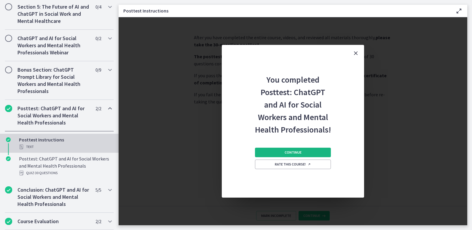
click at [299, 154] on span "Continue" at bounding box center [293, 152] width 17 height 5
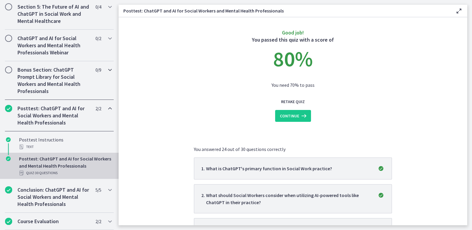
click at [30, 77] on h2 "Bonus Section: ChatGPT Prompt Library for Social Workers and Mental Health Prof…" at bounding box center [54, 80] width 72 height 28
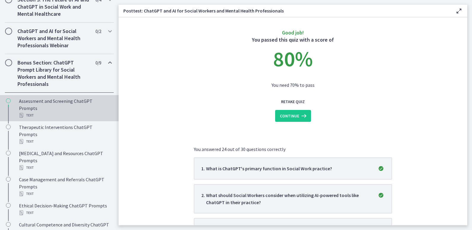
click at [23, 119] on div "Text" at bounding box center [65, 115] width 93 height 7
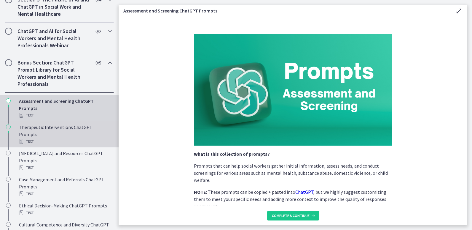
click at [32, 144] on div "Text" at bounding box center [65, 141] width 93 height 7
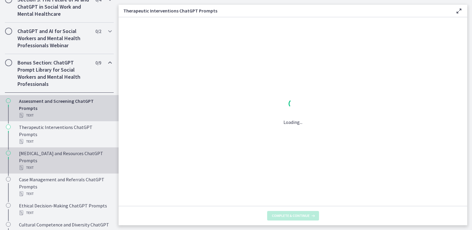
click at [37, 162] on div "[MEDICAL_DATA] and Resources ChatGPT Prompts Text" at bounding box center [65, 160] width 93 height 21
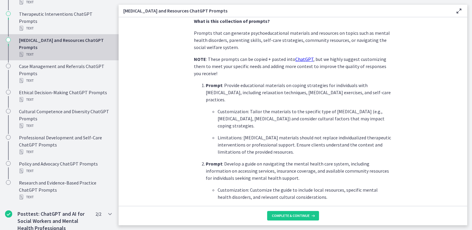
scroll to position [145, 0]
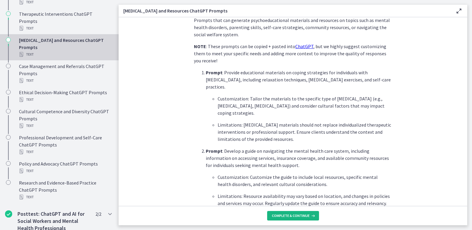
click at [297, 215] on span "Complete & continue" at bounding box center [291, 215] width 38 height 5
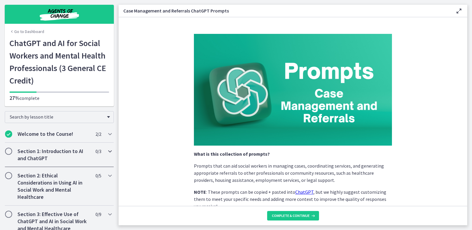
click at [48, 154] on h2 "Section 1: Introduction to AI and ChatGPT" at bounding box center [54, 154] width 72 height 14
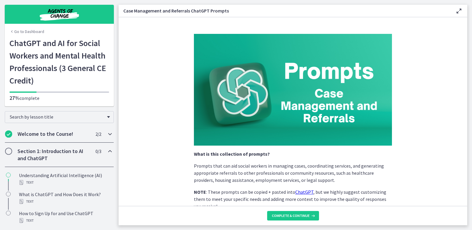
click at [65, 140] on div "Welcome to the Course! 2 / 2 Completed" at bounding box center [59, 133] width 109 height 17
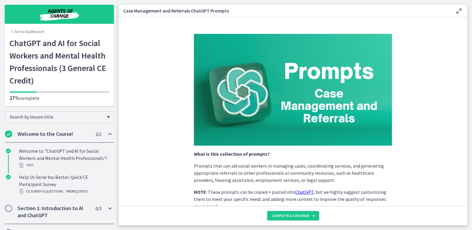
click at [34, 209] on h2 "Section 1: Introduction to AI and ChatGPT" at bounding box center [54, 211] width 72 height 14
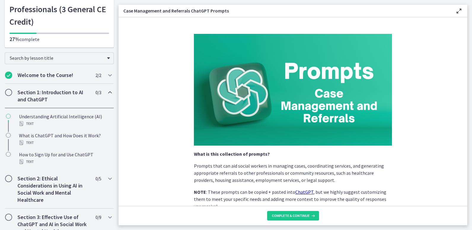
scroll to position [61, 0]
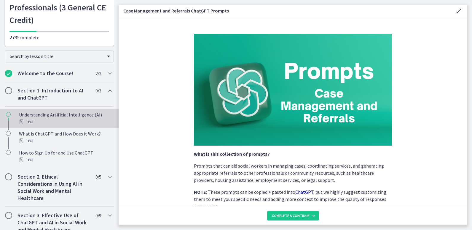
click at [38, 115] on div "Understanding Artificial Intelligence (AI) Text" at bounding box center [65, 118] width 93 height 14
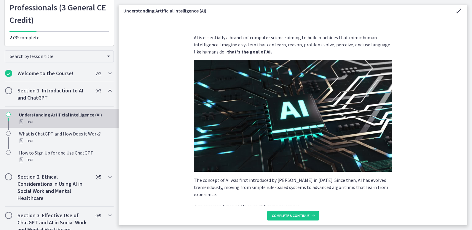
click at [53, 96] on h2 "Section 1: Introduction to AI and ChatGPT" at bounding box center [54, 94] width 72 height 14
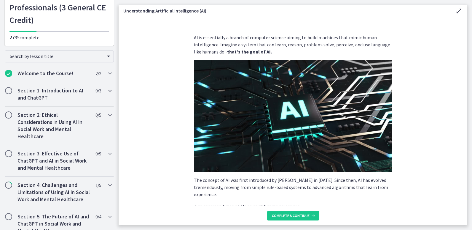
click at [35, 104] on div "Section 1: Introduction to AI and ChatGPT 0 / 3 Completed" at bounding box center [59, 94] width 109 height 24
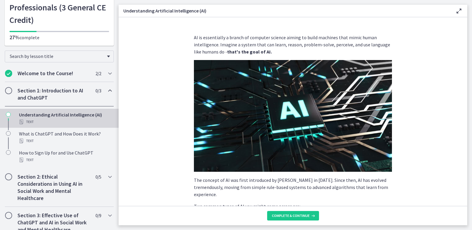
click at [34, 124] on div "Text" at bounding box center [65, 121] width 93 height 7
click at [304, 217] on span "Complete & continue" at bounding box center [291, 215] width 38 height 5
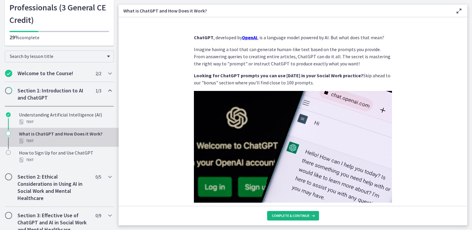
click at [304, 217] on span "Complete & continue" at bounding box center [291, 215] width 38 height 5
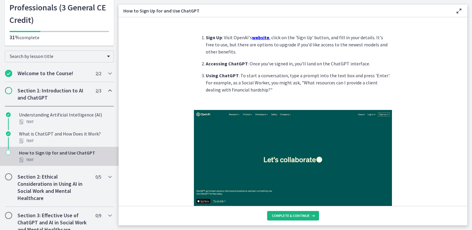
click at [294, 217] on span "Complete & continue" at bounding box center [291, 215] width 38 height 5
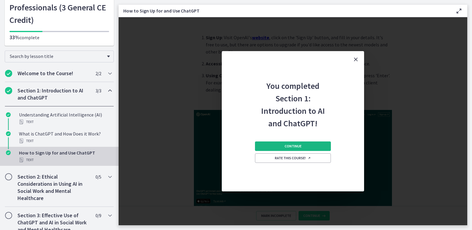
click at [303, 147] on button "Continue" at bounding box center [293, 145] width 76 height 9
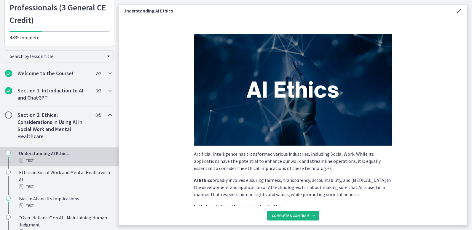
click at [295, 218] on button "Complete & continue" at bounding box center [293, 215] width 52 height 9
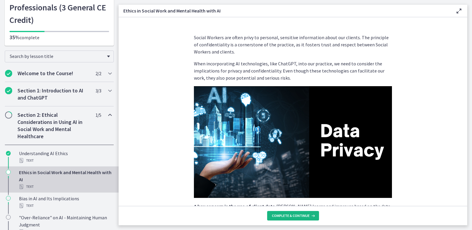
click at [295, 218] on button "Complete & continue" at bounding box center [293, 215] width 52 height 9
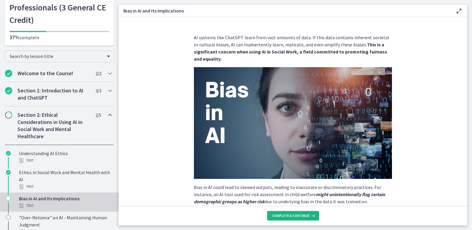
click at [294, 214] on span "Complete & continue" at bounding box center [291, 215] width 38 height 5
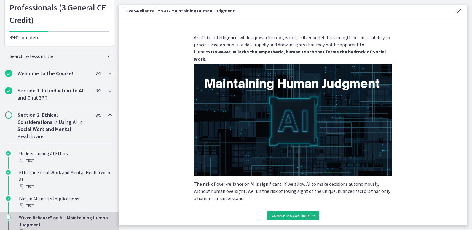
click at [294, 214] on span "Complete & continue" at bounding box center [291, 215] width 38 height 5
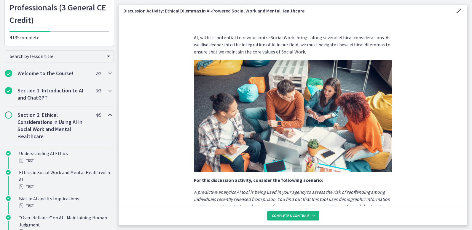
click at [294, 214] on span "Complete & continue" at bounding box center [291, 215] width 38 height 5
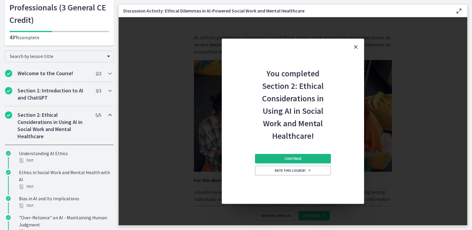
click at [292, 158] on span "Continue" at bounding box center [293, 158] width 17 height 5
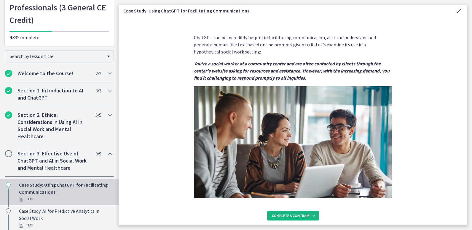
click at [298, 219] on button "Complete & continue" at bounding box center [293, 215] width 52 height 9
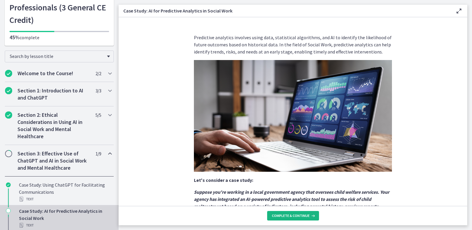
click at [295, 216] on span "Complete & continue" at bounding box center [291, 215] width 38 height 5
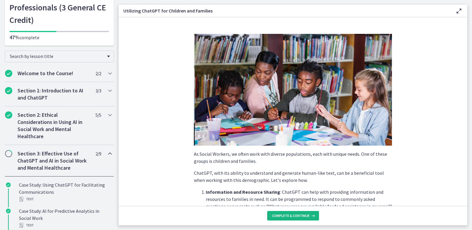
click at [295, 216] on span "Complete & continue" at bounding box center [291, 215] width 38 height 5
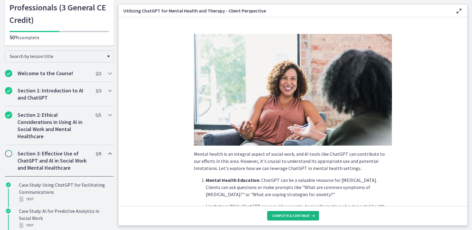
click at [295, 216] on span "Complete & continue" at bounding box center [291, 215] width 38 height 5
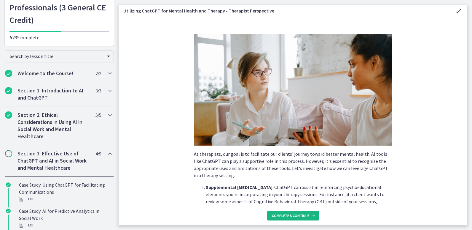
click at [295, 216] on span "Complete & continue" at bounding box center [291, 215] width 38 height 5
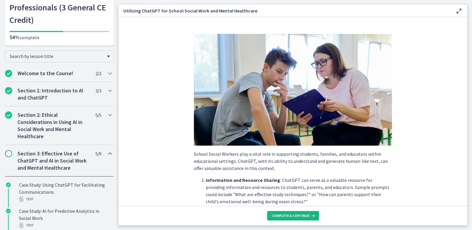
click at [295, 216] on span "Complete & continue" at bounding box center [291, 215] width 38 height 5
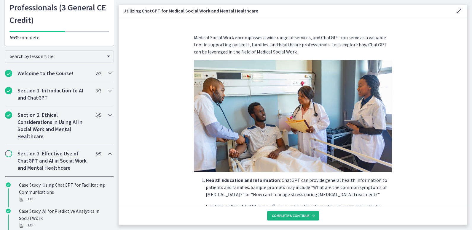
click at [295, 216] on span "Complete & continue" at bounding box center [291, 215] width 38 height 5
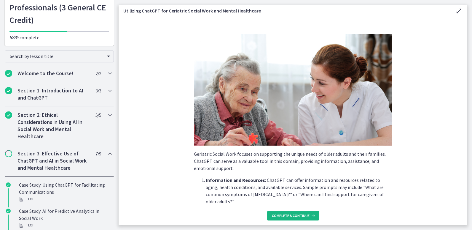
click at [295, 216] on span "Complete & continue" at bounding box center [291, 215] width 38 height 5
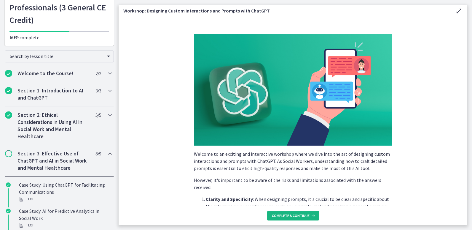
click at [295, 216] on span "Complete & continue" at bounding box center [291, 215] width 38 height 5
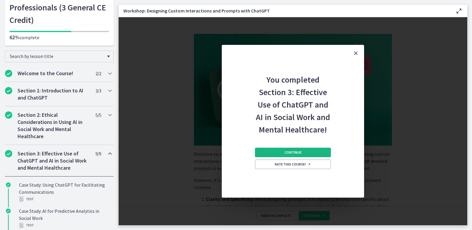
click at [295, 152] on span "Continue" at bounding box center [293, 152] width 17 height 5
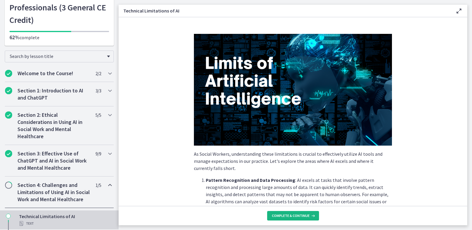
click at [294, 213] on span "Complete & continue" at bounding box center [291, 215] width 38 height 5
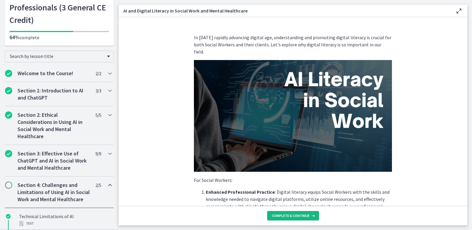
click at [294, 213] on span "Complete & continue" at bounding box center [291, 215] width 38 height 5
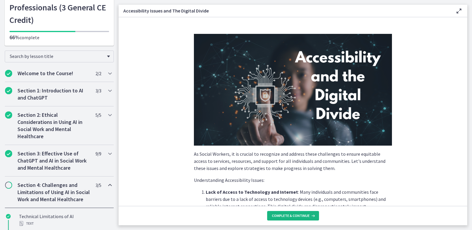
click at [294, 213] on span "Complete & continue" at bounding box center [291, 215] width 38 height 5
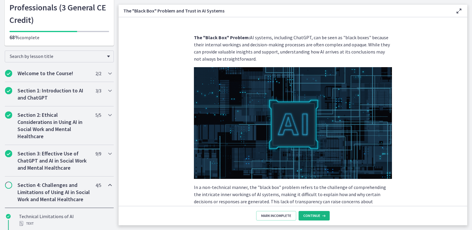
click at [310, 214] on span "Continue" at bounding box center [311, 215] width 17 height 5
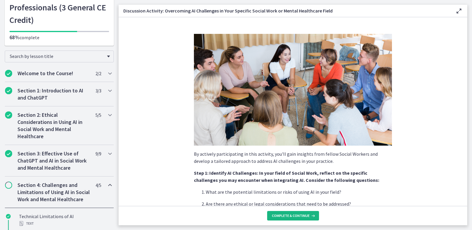
click at [310, 214] on icon at bounding box center [313, 215] width 6 height 5
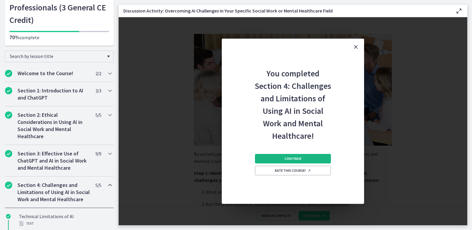
click at [313, 154] on button "Continue" at bounding box center [293, 158] width 76 height 9
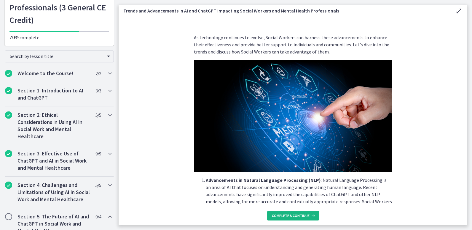
click at [300, 220] on button "Complete & continue" at bounding box center [293, 215] width 52 height 9
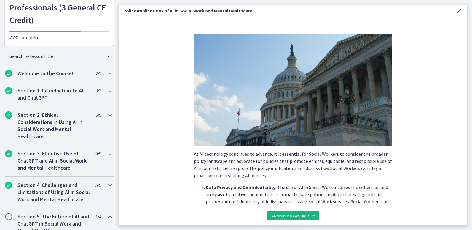
click at [296, 214] on span "Complete & continue" at bounding box center [291, 215] width 38 height 5
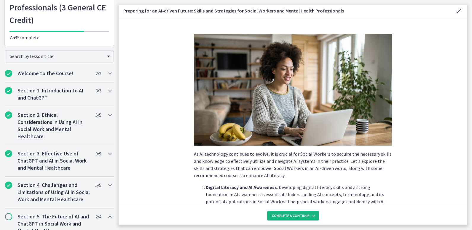
click at [296, 214] on span "Complete & continue" at bounding box center [291, 215] width 38 height 5
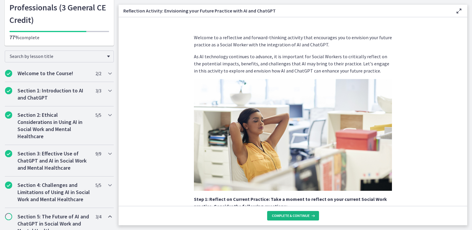
click at [296, 214] on span "Complete & continue" at bounding box center [291, 215] width 38 height 5
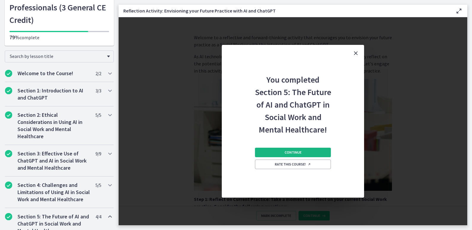
click at [313, 152] on button "Continue" at bounding box center [293, 151] width 76 height 9
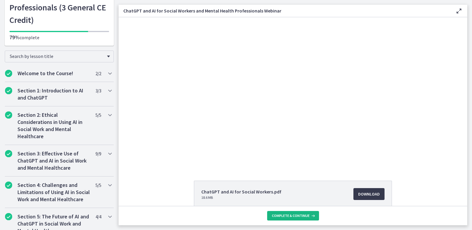
click at [301, 217] on span "Complete & continue" at bounding box center [291, 215] width 38 height 5
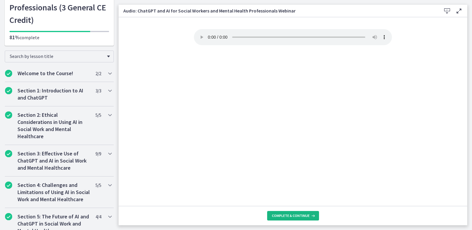
click at [301, 217] on span "Complete & continue" at bounding box center [291, 215] width 38 height 5
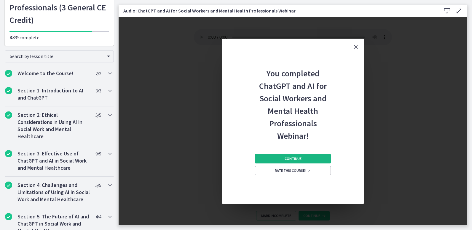
click at [295, 163] on button "Continue" at bounding box center [293, 158] width 76 height 9
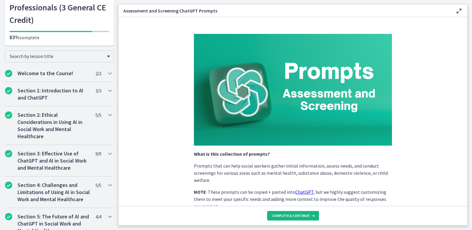
click at [292, 215] on span "Complete & continue" at bounding box center [291, 215] width 38 height 5
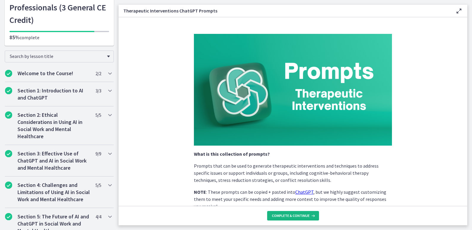
click at [292, 215] on span "Complete & continue" at bounding box center [291, 215] width 38 height 5
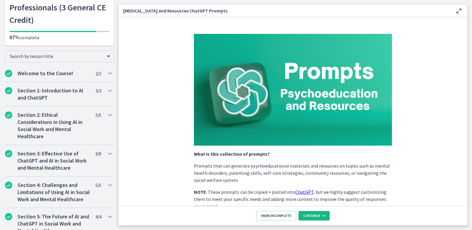
click at [314, 213] on button "Continue" at bounding box center [314, 215] width 31 height 9
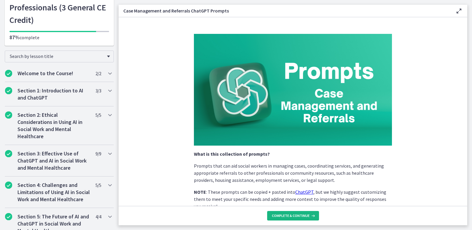
click at [293, 218] on button "Complete & continue" at bounding box center [293, 215] width 52 height 9
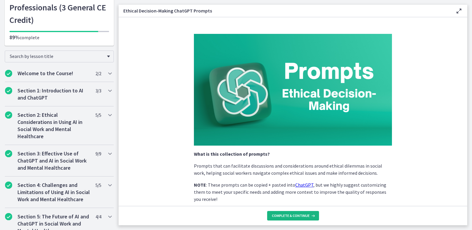
click at [293, 218] on button "Complete & continue" at bounding box center [293, 215] width 52 height 9
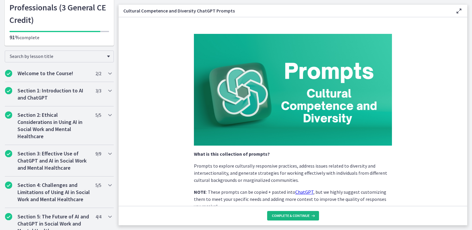
click at [294, 215] on span "Complete & continue" at bounding box center [291, 215] width 38 height 5
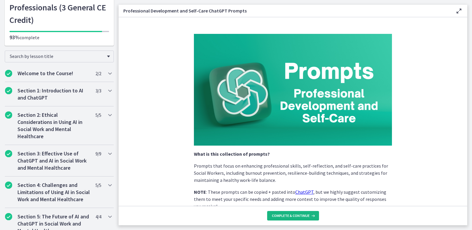
click at [294, 215] on span "Complete & continue" at bounding box center [291, 215] width 38 height 5
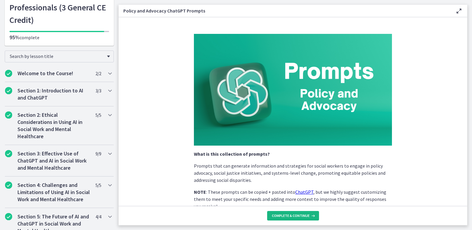
click at [294, 215] on span "Complete & continue" at bounding box center [291, 215] width 38 height 5
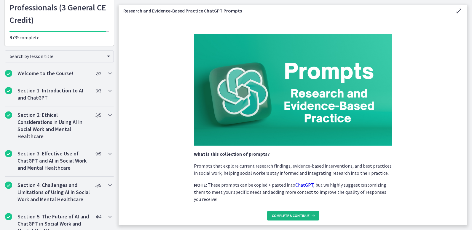
click at [294, 215] on span "Complete & continue" at bounding box center [291, 215] width 38 height 5
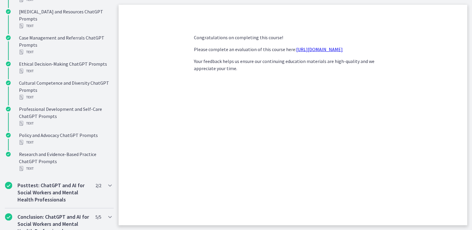
scroll to position [477, 0]
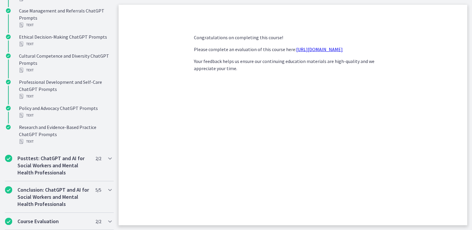
click at [320, 51] on link "[URL][DOMAIN_NAME]" at bounding box center [319, 49] width 47 height 6
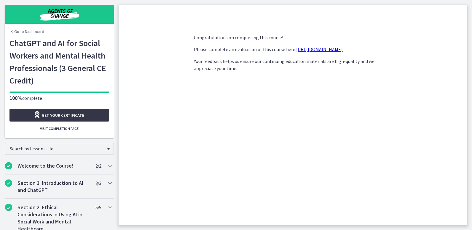
click at [70, 114] on span "Get your certificate" at bounding box center [63, 115] width 42 height 7
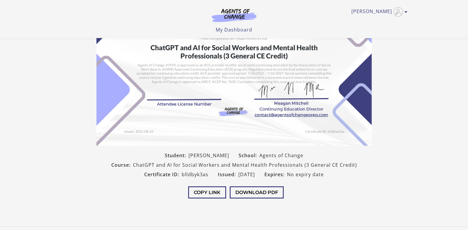
scroll to position [63, 0]
click at [265, 193] on button "Download PDF" at bounding box center [257, 192] width 54 height 12
